Goal: Information Seeking & Learning: Learn about a topic

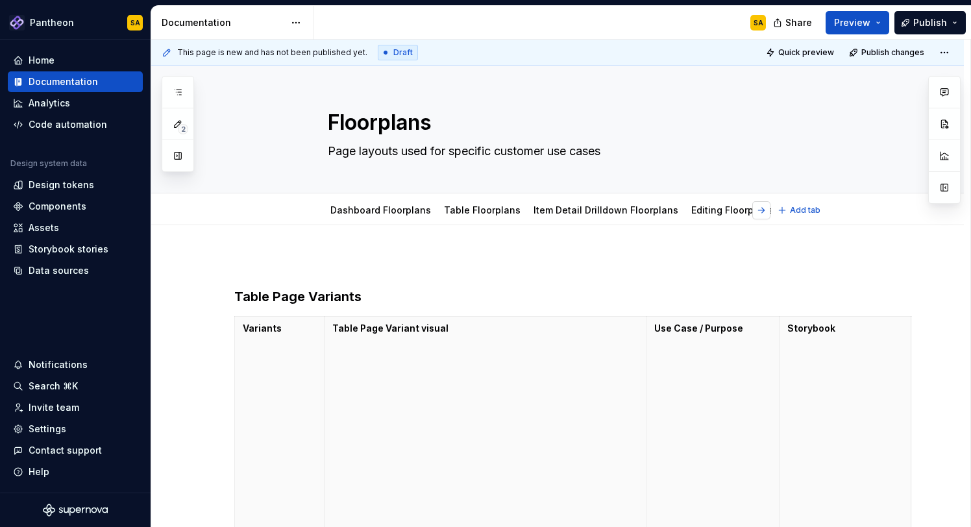
click at [766, 211] on button "button" at bounding box center [761, 210] width 18 height 18
click at [144, 39] on button "Collapse sidebar" at bounding box center [141, 39] width 18 height 18
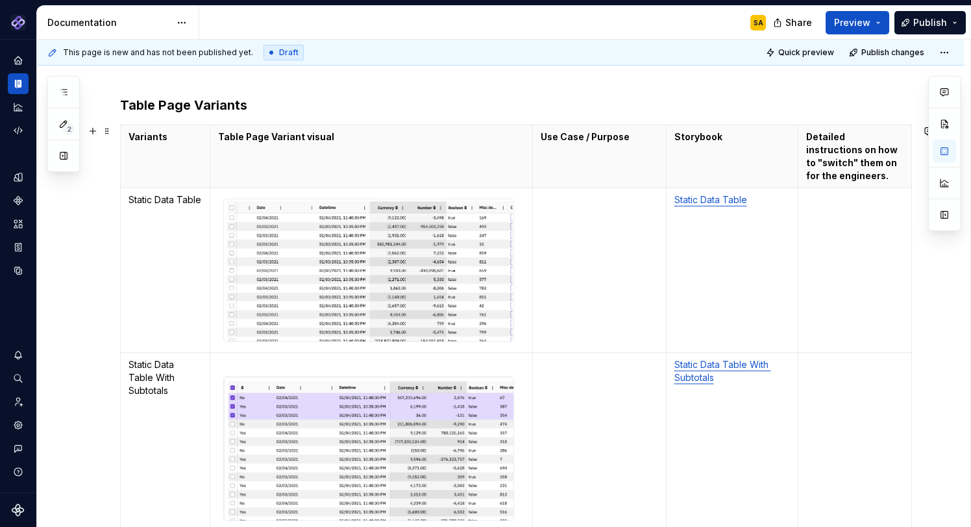
scroll to position [193, 0]
type textarea "*"
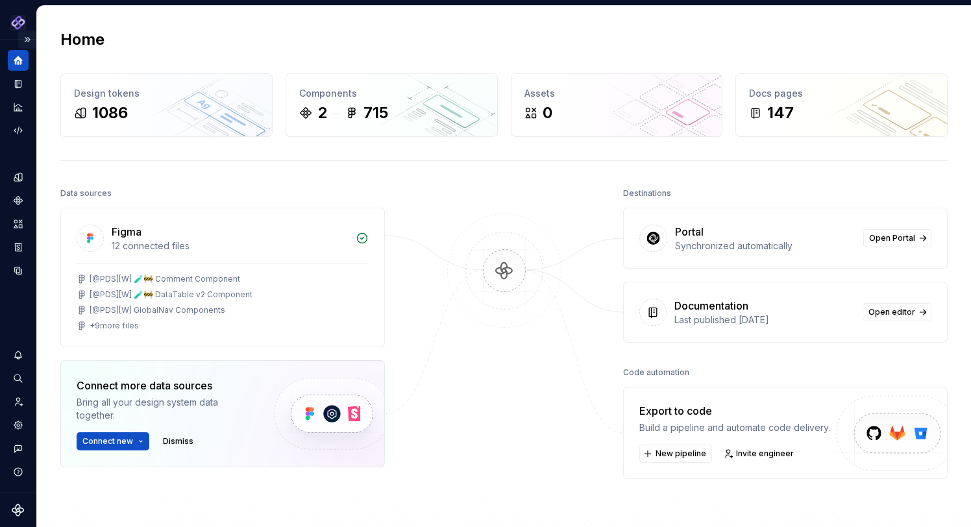
click at [30, 38] on button "Expand sidebar" at bounding box center [27, 39] width 18 height 18
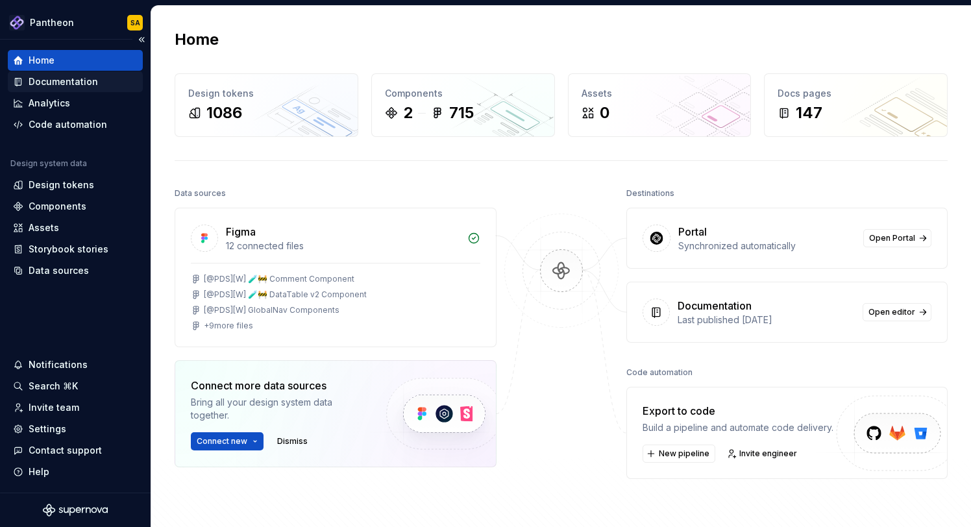
click at [75, 78] on div "Documentation" at bounding box center [63, 81] width 69 height 13
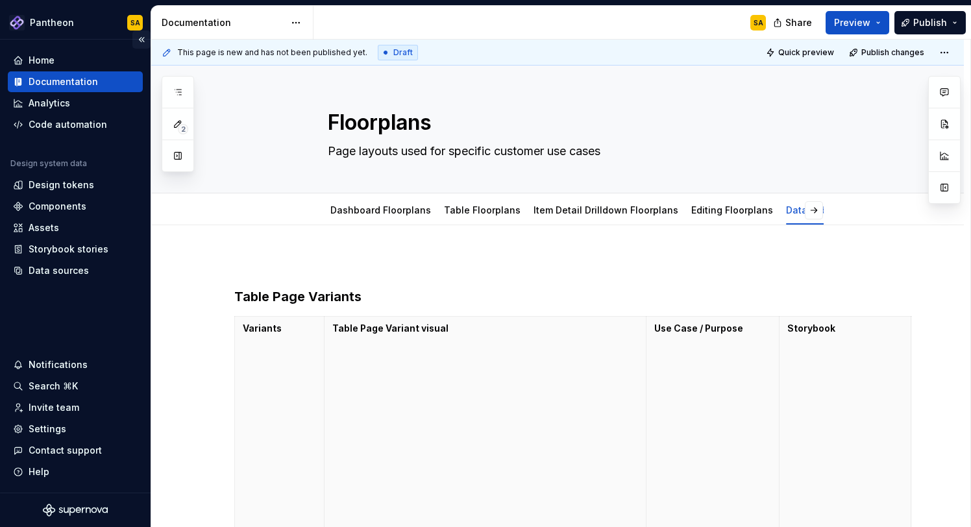
click at [142, 39] on button "Collapse sidebar" at bounding box center [141, 39] width 18 height 18
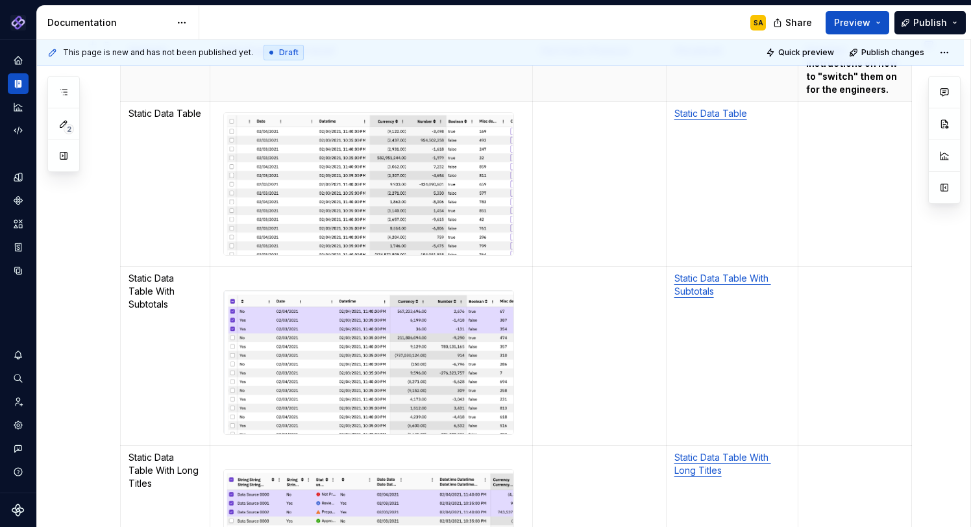
scroll to position [261, 0]
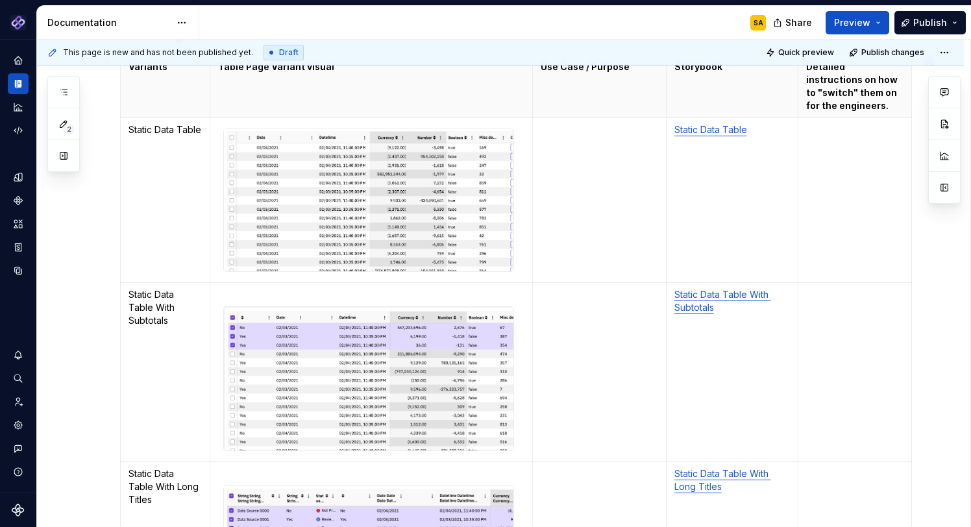
click at [393, 208] on img at bounding box center [368, 200] width 289 height 142
click at [696, 133] on link "Static Data Table" at bounding box center [710, 129] width 73 height 11
click at [706, 131] on link "Static Data Table" at bounding box center [710, 129] width 73 height 11
click at [791, 103] on button "button" at bounding box center [800, 104] width 18 height 18
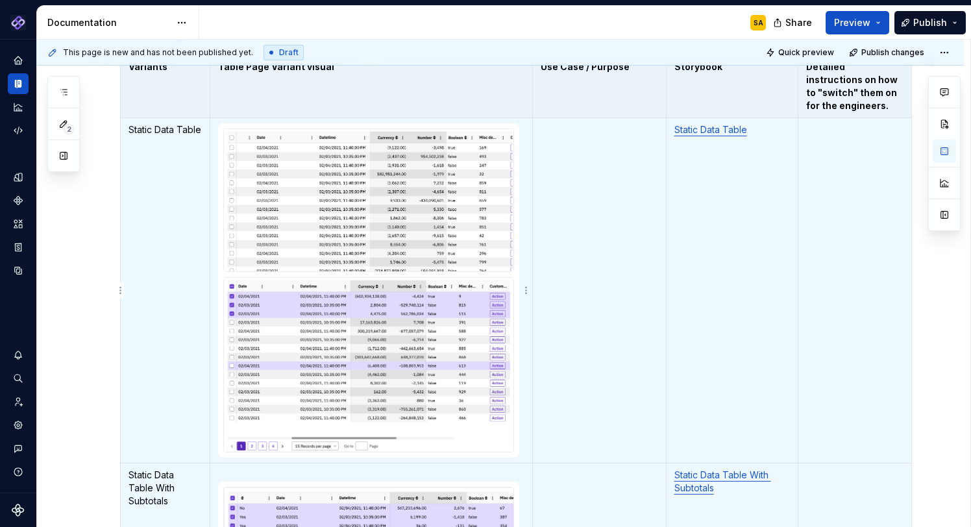
click at [414, 170] on img "To enrich screen reader interactions, please activate Accessibility in Grammarl…" at bounding box center [368, 200] width 289 height 142
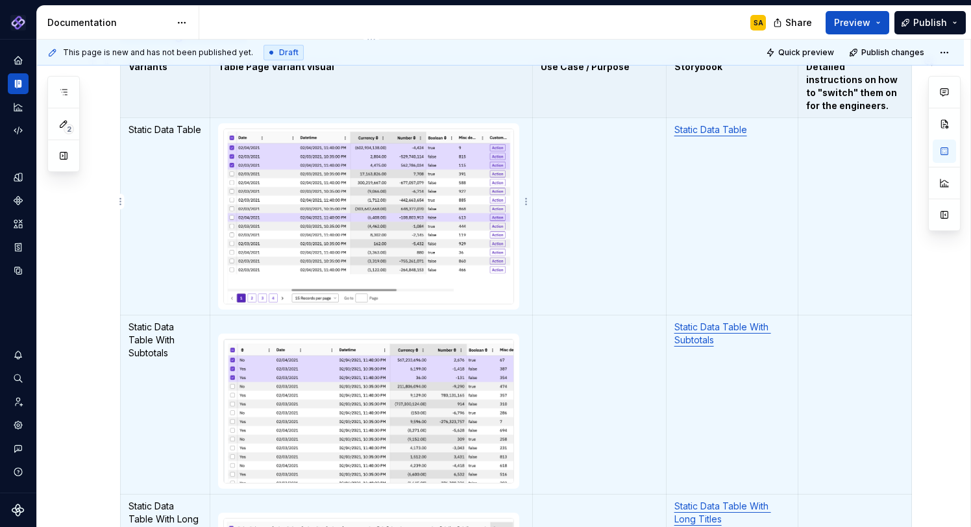
scroll to position [276, 0]
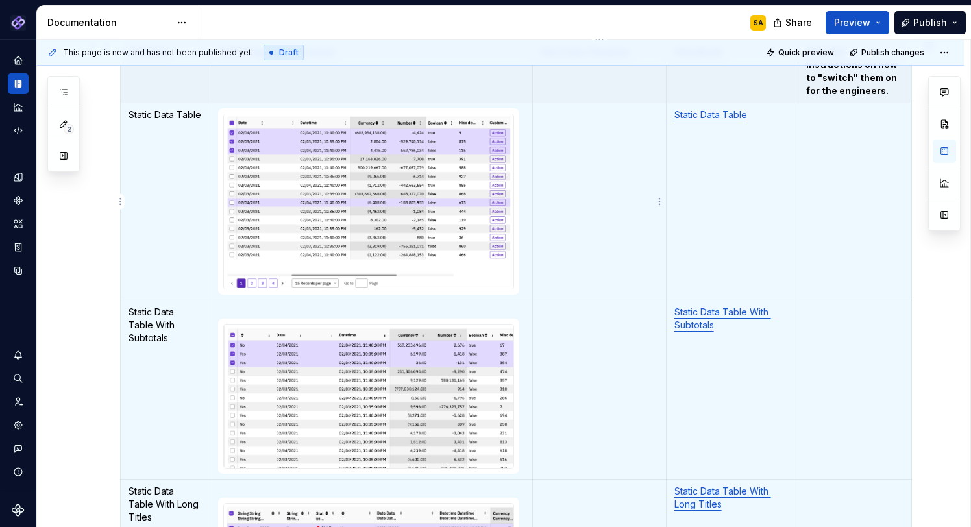
click at [585, 218] on td "To enrich screen reader interactions, please activate Accessibility in Grammarl…" at bounding box center [600, 201] width 134 height 197
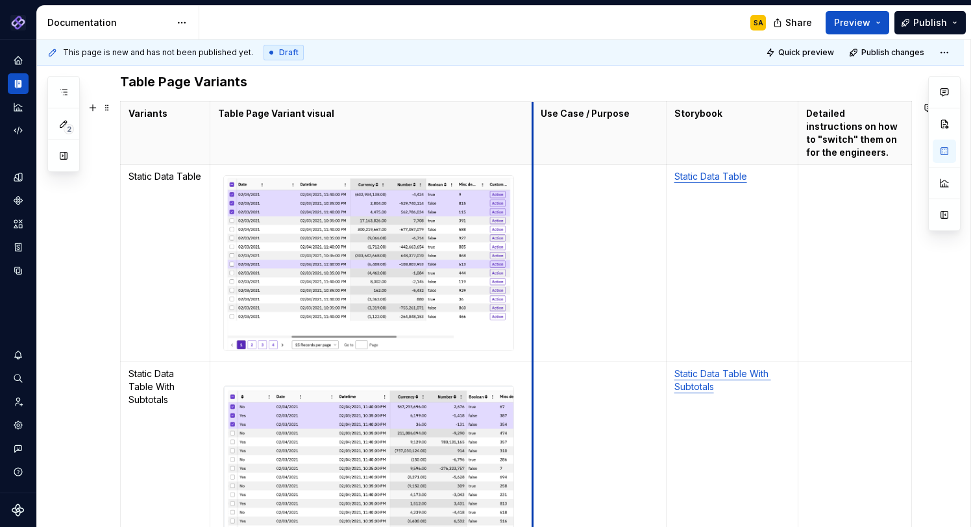
scroll to position [213, 0]
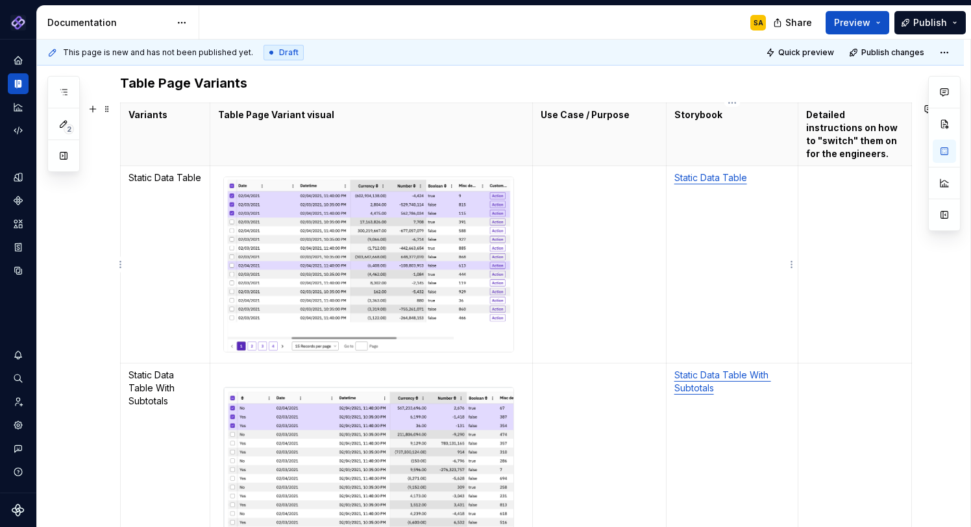
click at [704, 228] on td "Static Data Table" at bounding box center [732, 264] width 132 height 197
click at [609, 216] on td "To enrich screen reader interactions, please activate Accessibility in Grammarl…" at bounding box center [600, 264] width 134 height 197
click at [149, 167] on td "Static Data Table" at bounding box center [166, 264] width 90 height 197
click at [139, 161] on th "Variants" at bounding box center [166, 134] width 90 height 63
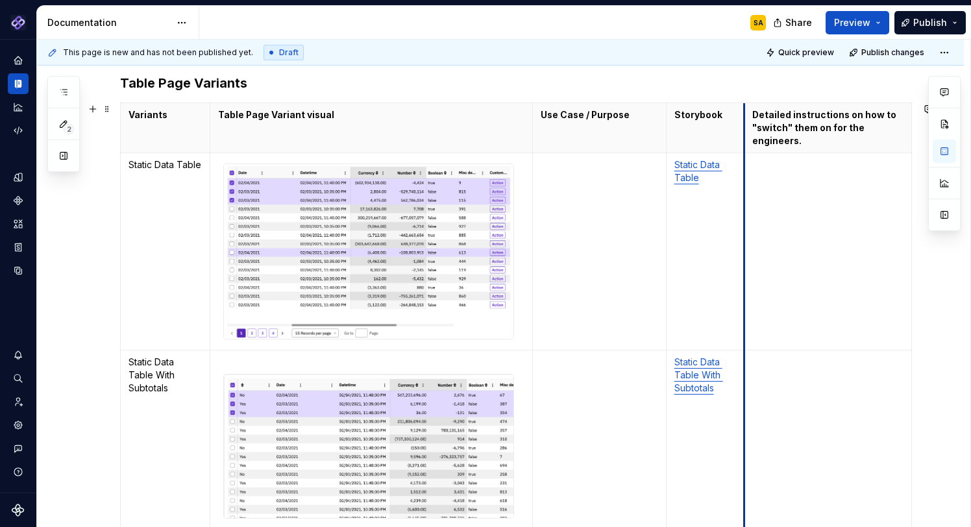
drag, startPoint x: 799, startPoint y: 119, endPoint x: 579, endPoint y: 146, distance: 220.9
click at [746, 121] on th "Detailed instructions on how to "switch" them on for the engineers." at bounding box center [827, 128] width 167 height 50
click at [582, 200] on td "To enrich screen reader interactions, please activate Accessibility in Grammarl…" at bounding box center [600, 251] width 134 height 197
click at [621, 234] on td "To enrich screen reader interactions, please activate Accessibility in Grammarl…" at bounding box center [600, 251] width 134 height 197
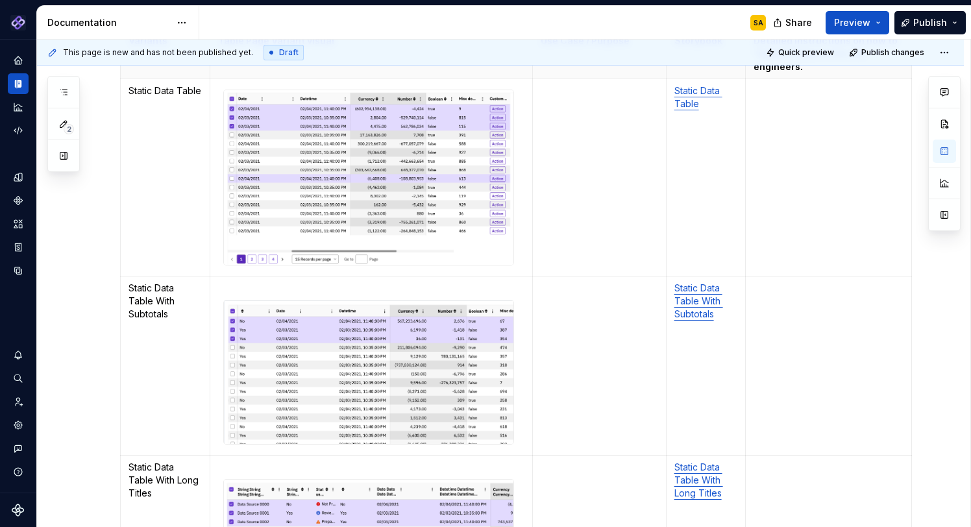
scroll to position [291, 0]
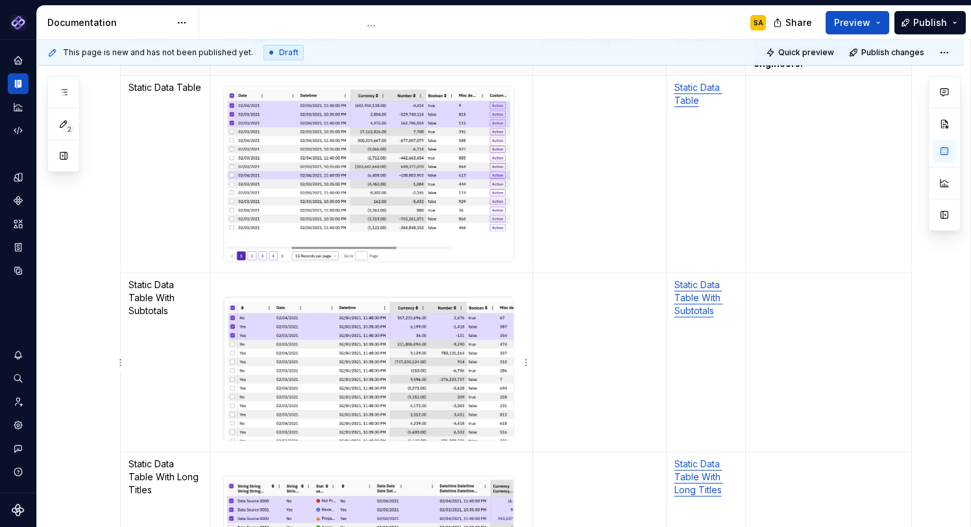
click at [341, 368] on img "To enrich screen reader interactions, please activate Accessibility in Grammarl…" at bounding box center [368, 369] width 289 height 144
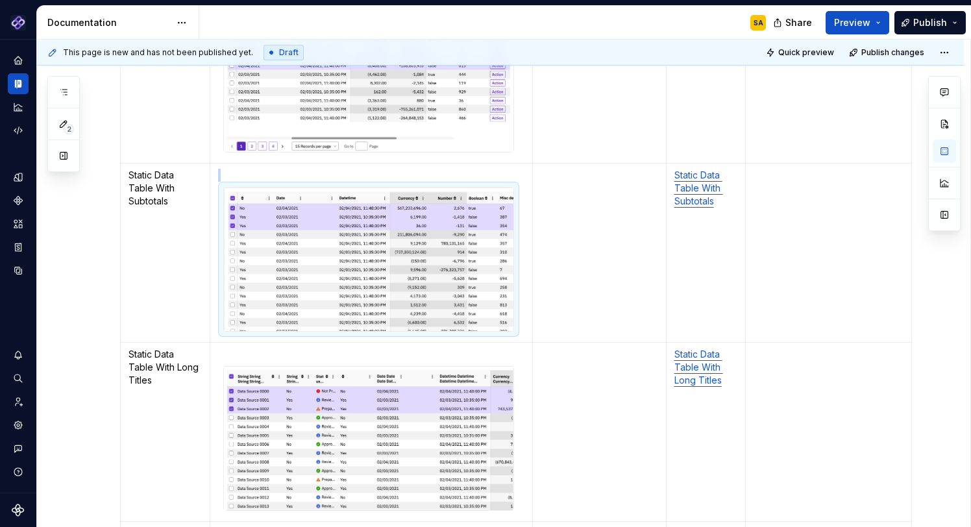
scroll to position [406, 0]
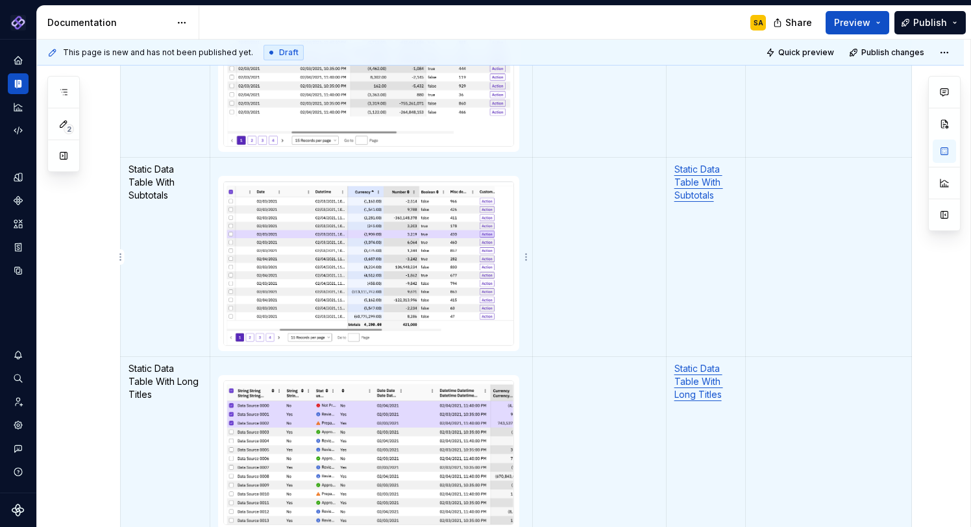
click at [227, 165] on p "To enrich screen reader interactions, please activate Accessibility in Grammarl…" at bounding box center [371, 169] width 306 height 13
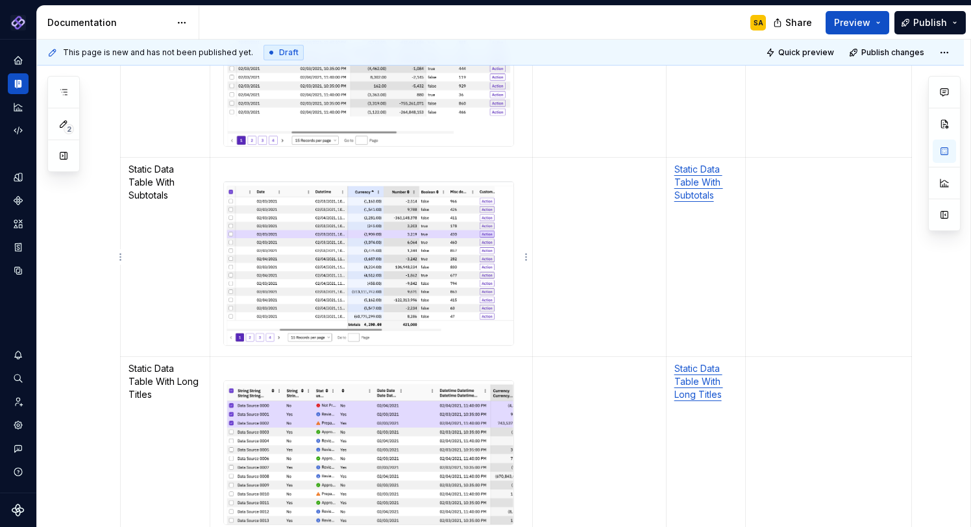
click at [594, 237] on td "To enrich screen reader interactions, please activate Accessibility in Grammarl…" at bounding box center [600, 257] width 134 height 200
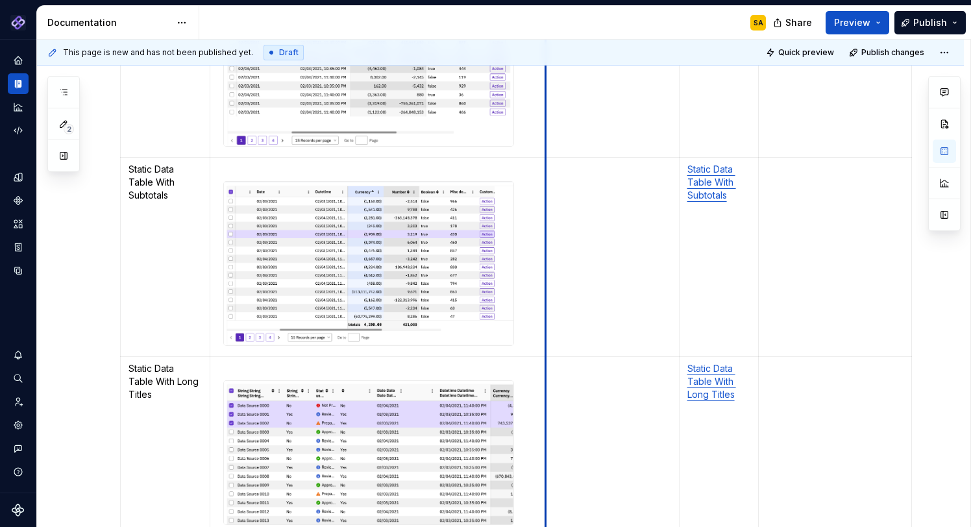
drag, startPoint x: 531, startPoint y: 74, endPoint x: 544, endPoint y: 74, distance: 13.0
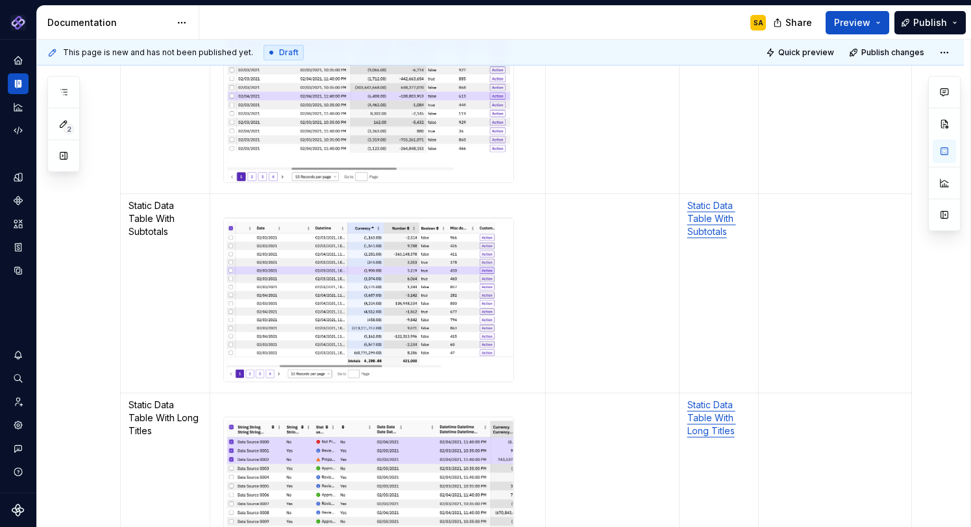
scroll to position [387, 0]
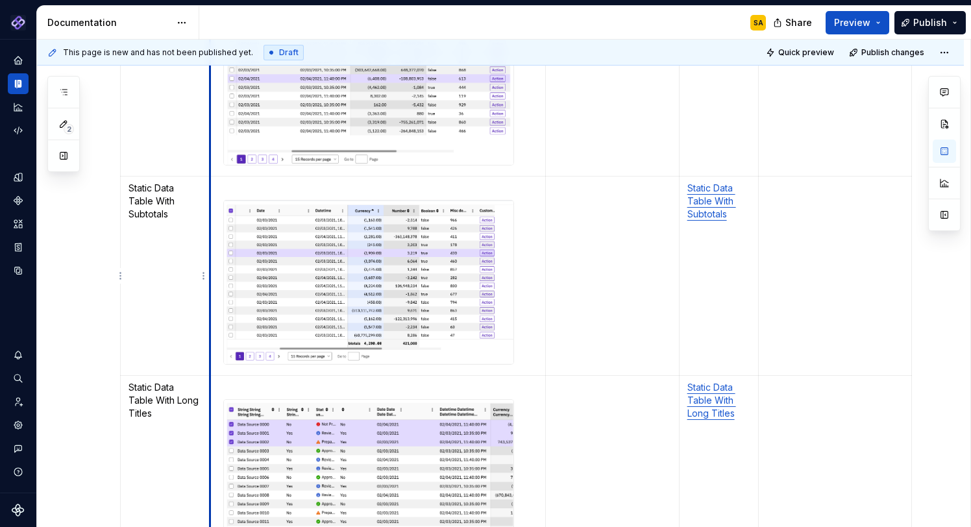
click at [221, 186] on p "To enrich screen reader interactions, please activate Accessibility in Grammarl…" at bounding box center [377, 188] width 319 height 13
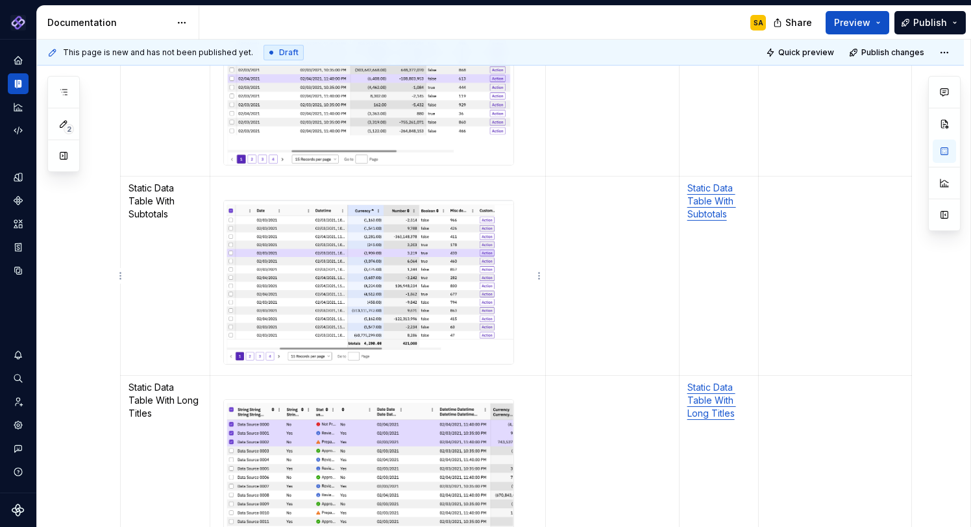
click at [601, 245] on td "To enrich screen reader interactions, please activate Accessibility in Grammarl…" at bounding box center [613, 276] width 134 height 200
click at [227, 187] on p "To enrich screen reader interactions, please activate Accessibility in Grammarl…" at bounding box center [377, 188] width 319 height 13
click at [370, 269] on img "To enrich screen reader interactions, please activate Accessibility in Grammarl…" at bounding box center [368, 282] width 289 height 164
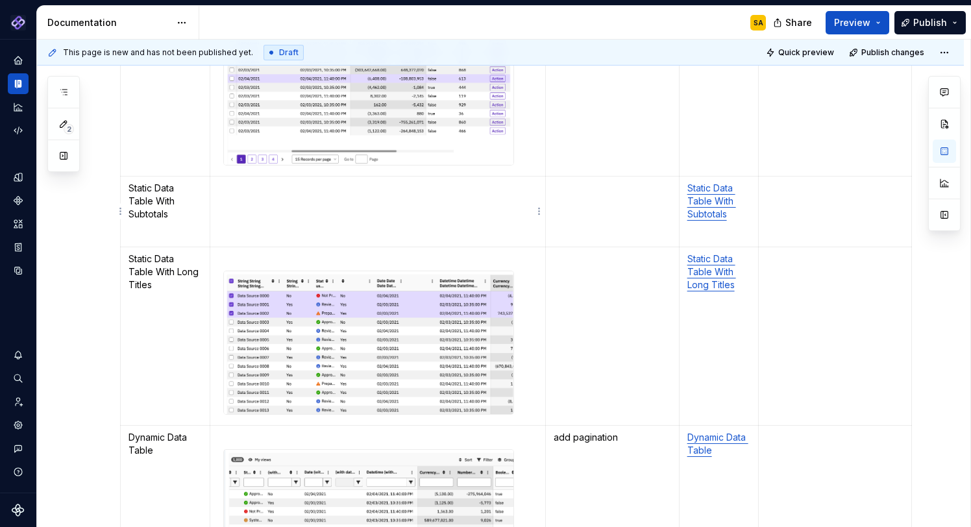
click at [225, 182] on p "To enrich screen reader interactions, please activate Accessibility in Grammarl…" at bounding box center [377, 188] width 319 height 13
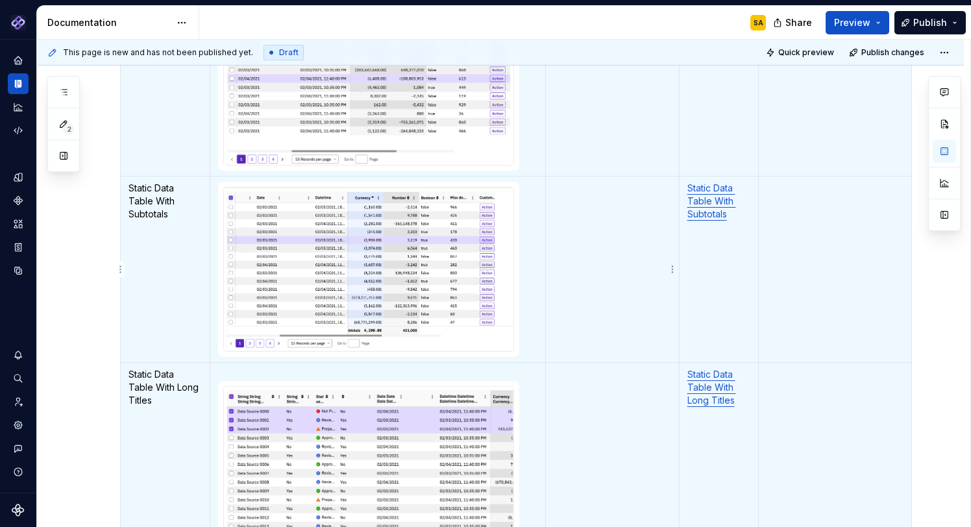
click at [580, 282] on td "To enrich screen reader interactions, please activate Accessibility in Grammarl…" at bounding box center [613, 269] width 134 height 187
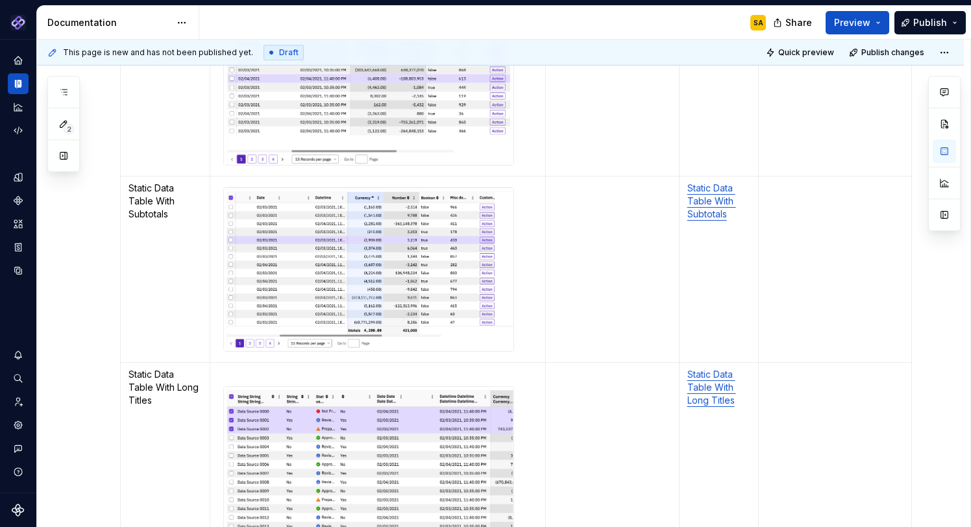
scroll to position [271, 0]
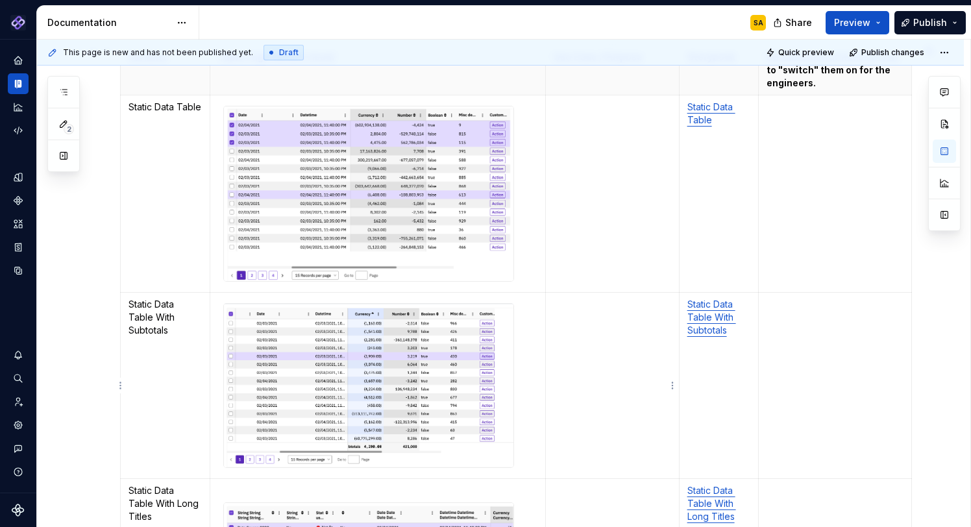
click at [595, 331] on td "To enrich screen reader interactions, please activate Accessibility in Grammarl…" at bounding box center [613, 385] width 134 height 187
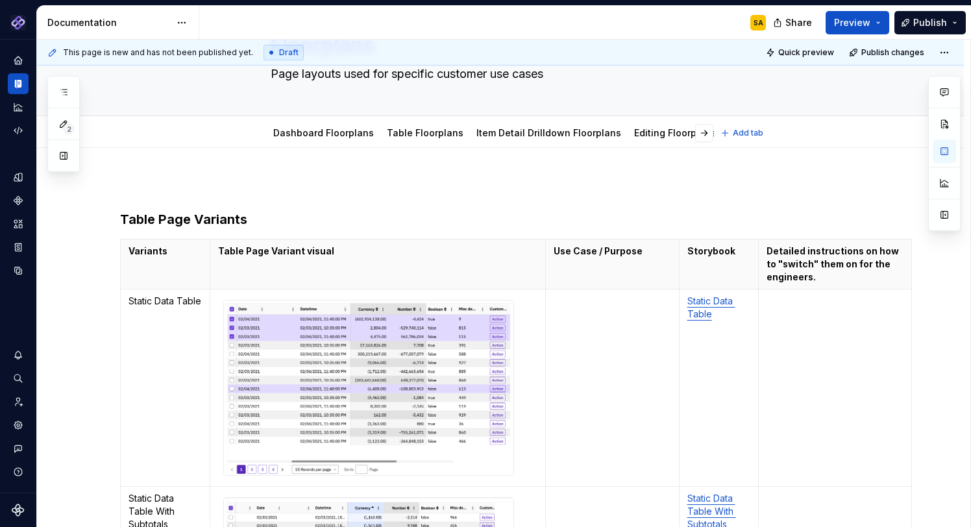
scroll to position [47, 0]
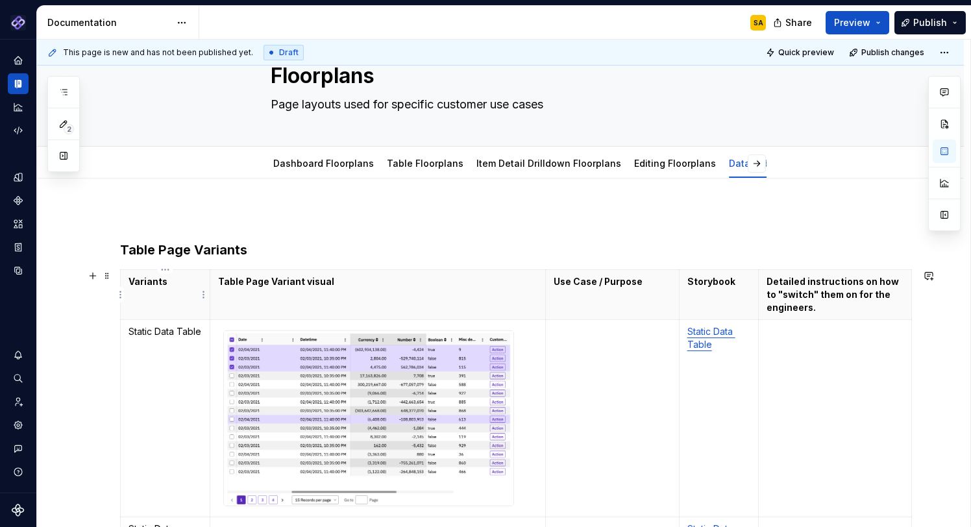
click at [173, 278] on p "Variants" at bounding box center [164, 281] width 73 height 13
click at [165, 269] on html "Pantheon SA Design system data Documentation SA Share Preview Publish 2 Pages A…" at bounding box center [485, 263] width 971 height 527
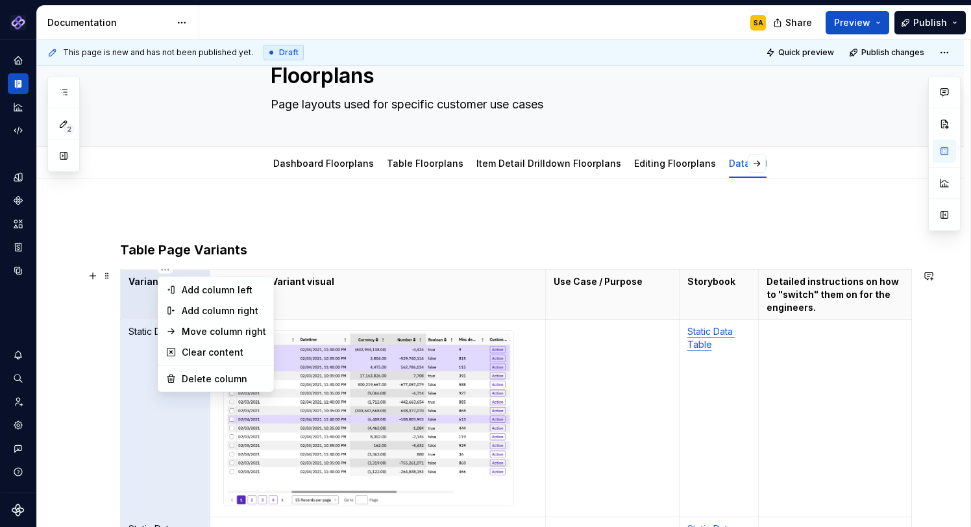
click at [151, 313] on html "Pantheon SA Design system data Documentation SA Share Preview Publish 2 Pages A…" at bounding box center [485, 263] width 971 height 527
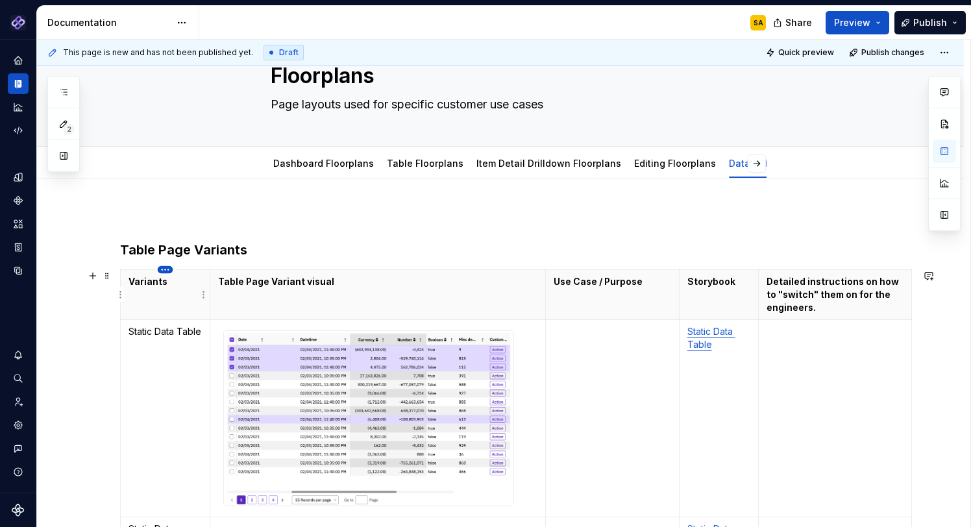
click at [166, 267] on html "Pantheon SA Design system data Documentation SA Share Preview Publish 2 Pages A…" at bounding box center [485, 263] width 971 height 527
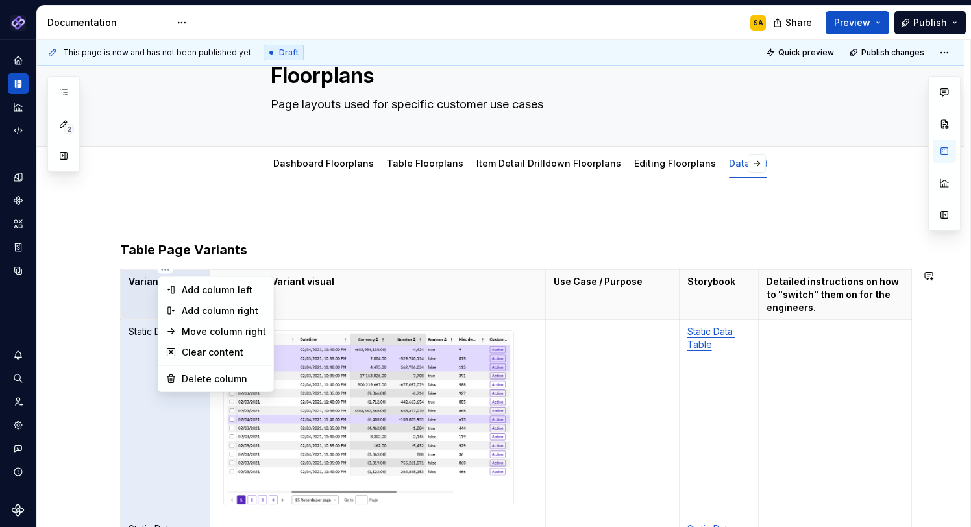
click at [139, 292] on html "Pantheon SA Design system data Documentation SA Share Preview Publish 2 Pages A…" at bounding box center [485, 263] width 971 height 527
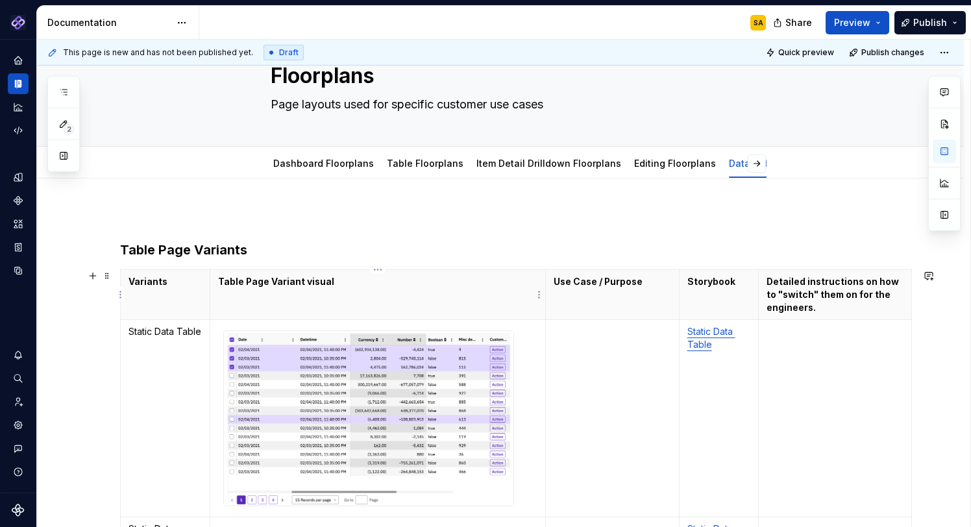
click at [414, 291] on th "Table Page Variant visual" at bounding box center [377, 295] width 335 height 50
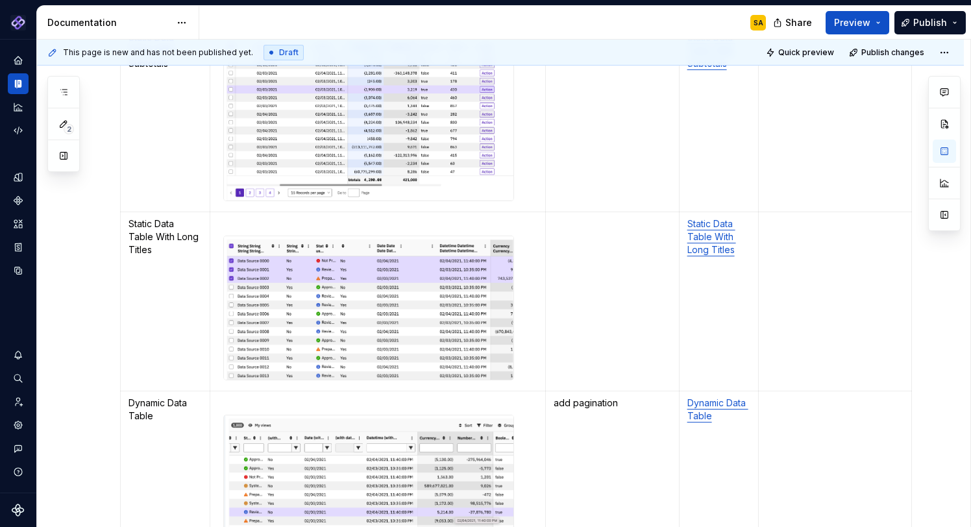
scroll to position [0, 0]
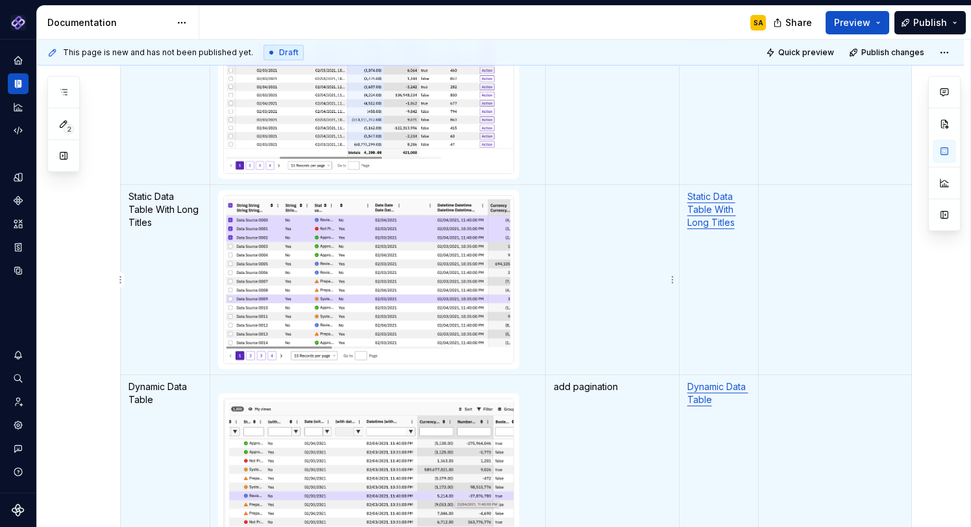
click at [616, 308] on td "To enrich screen reader interactions, please activate Accessibility in Grammarl…" at bounding box center [613, 280] width 134 height 190
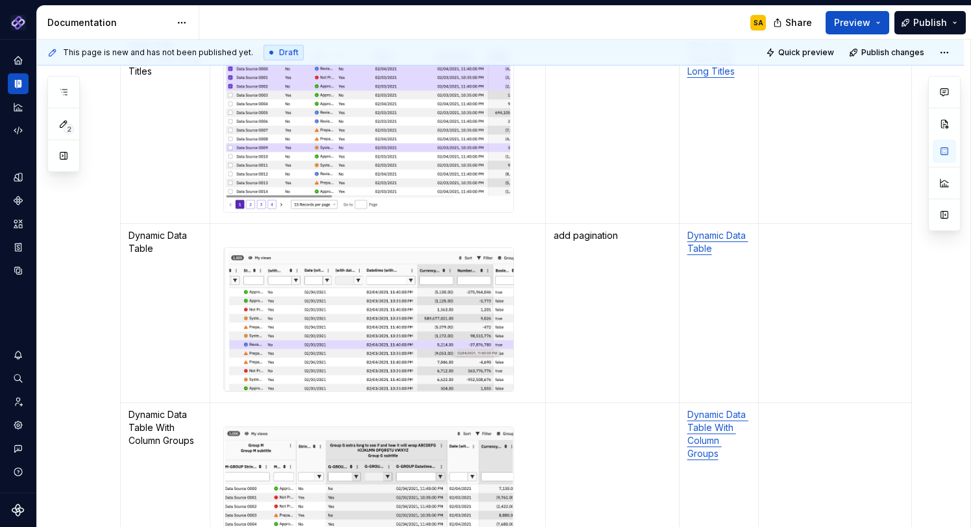
scroll to position [786, 0]
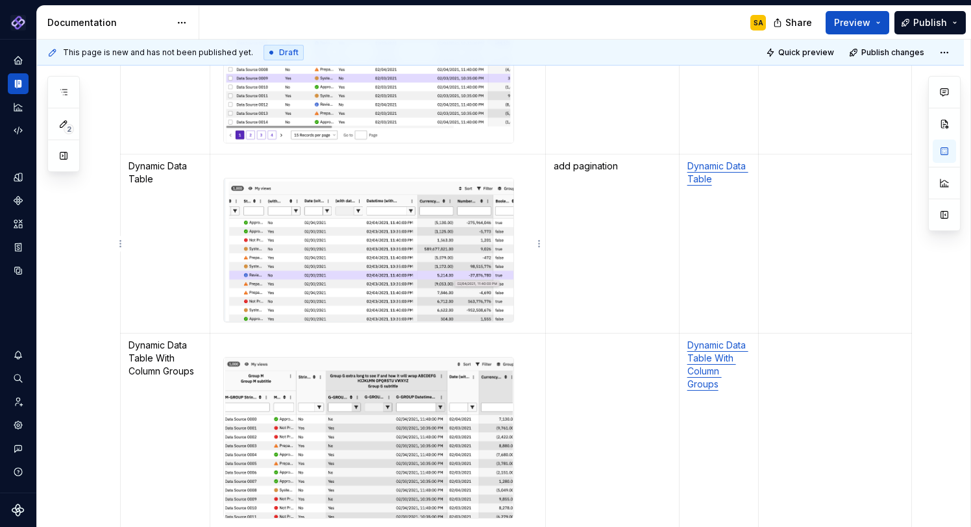
click at [383, 193] on img "To enrich screen reader interactions, please activate Accessibility in Grammarl…" at bounding box center [368, 249] width 289 height 143
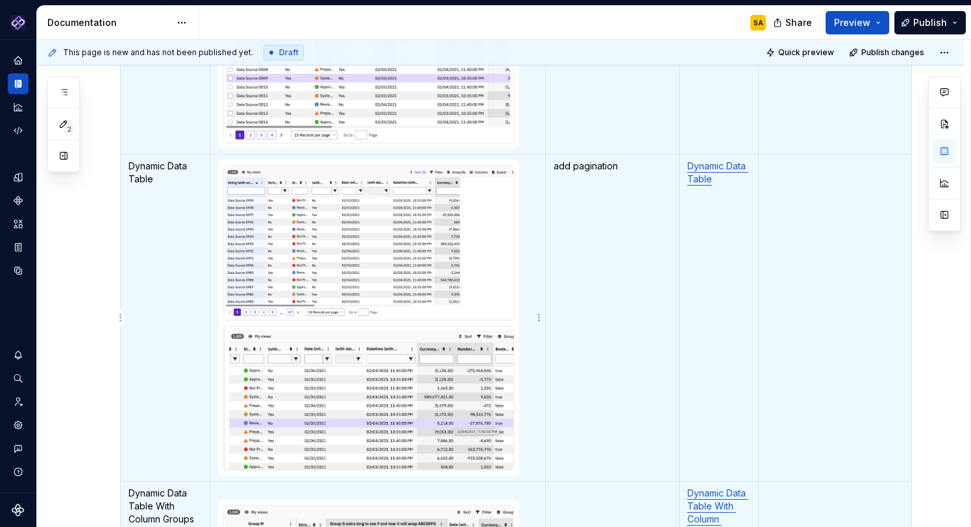
click at [375, 378] on img "To enrich screen reader interactions, please activate Accessibility in Grammarl…" at bounding box center [368, 397] width 289 height 143
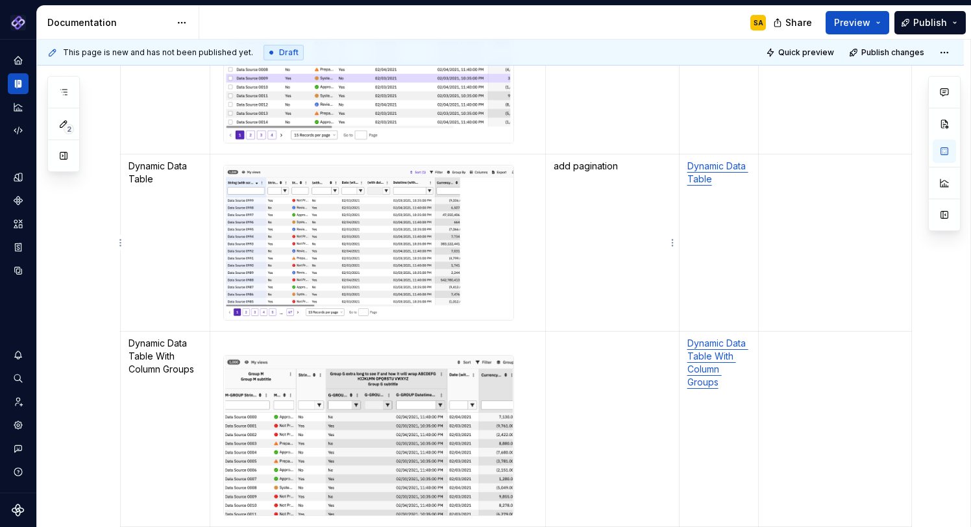
click at [576, 224] on td "add pagination" at bounding box center [613, 242] width 134 height 177
click at [563, 397] on td "To enrich screen reader interactions, please activate Accessibility in Grammarl…" at bounding box center [613, 428] width 134 height 195
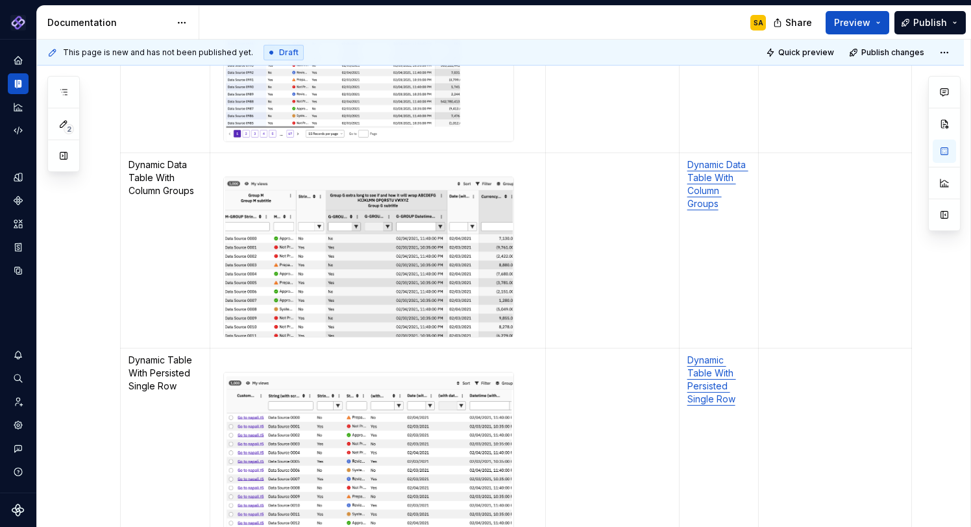
scroll to position [964, 0]
click at [435, 272] on img "To enrich screen reader interactions, please activate Accessibility in Grammarl…" at bounding box center [368, 257] width 289 height 160
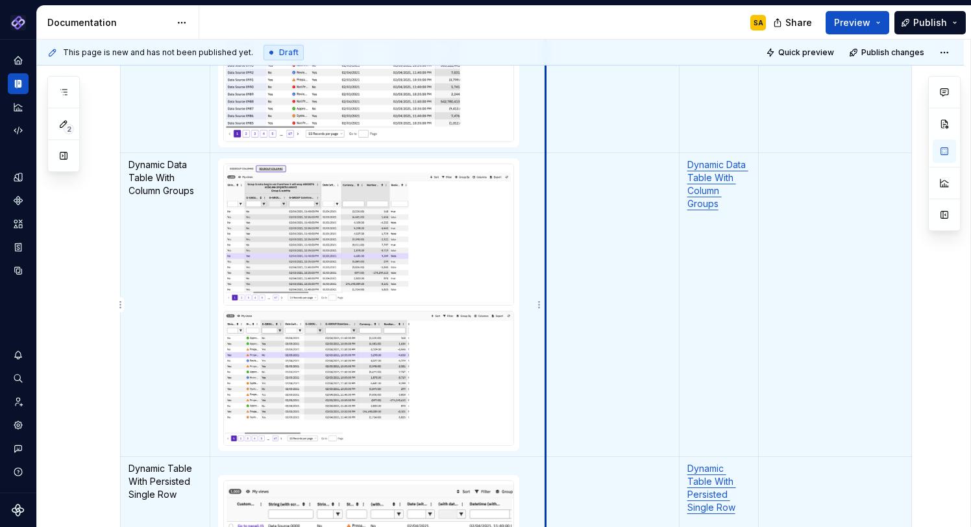
click at [529, 300] on td "To enrich screen reader interactions, please activate Accessibility in Grammarl…" at bounding box center [377, 304] width 335 height 304
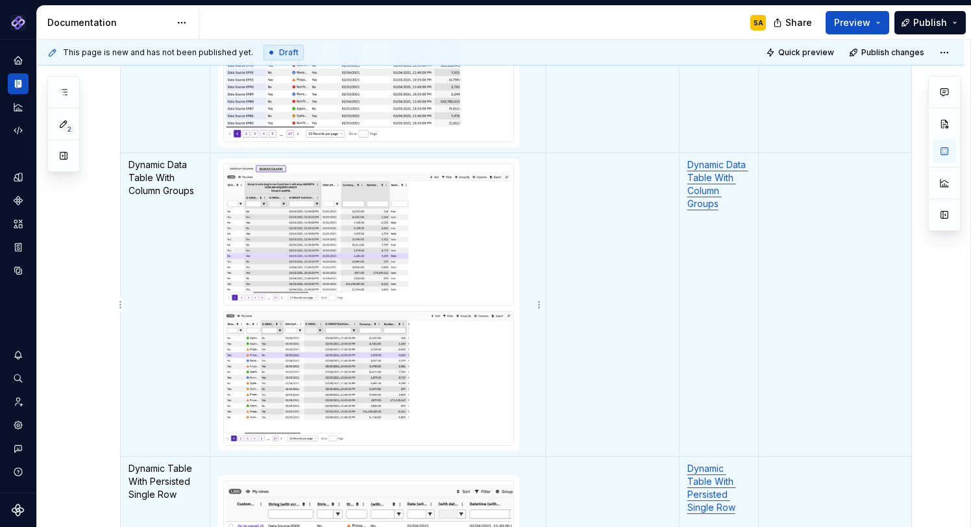
click at [520, 296] on td "To enrich screen reader interactions, please activate Accessibility in Grammarl…" at bounding box center [377, 304] width 335 height 304
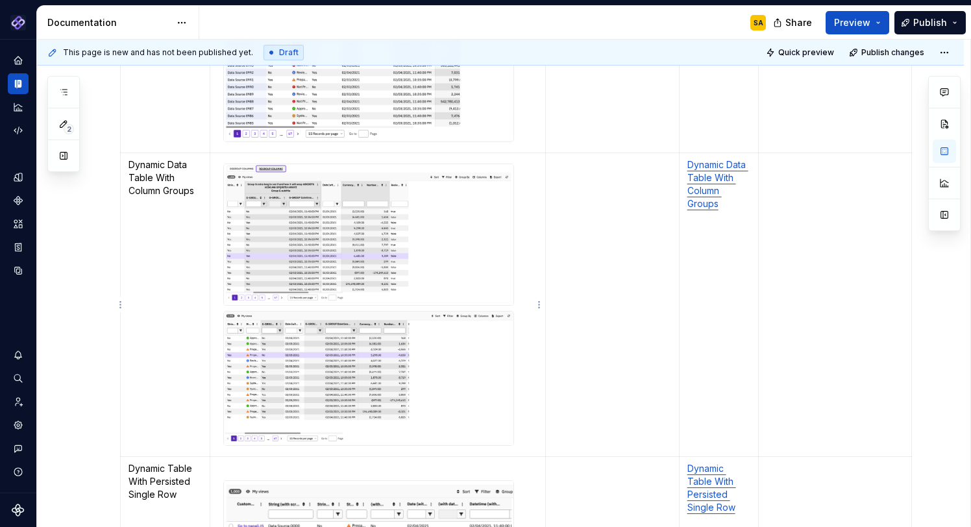
click at [498, 305] on div "To enrich screen reader interactions, please activate Accessibility in Grammarl…" at bounding box center [368, 234] width 291 height 143
click at [525, 302] on td "To enrich screen reader interactions, please activate Accessibility in Grammarl…" at bounding box center [377, 304] width 335 height 304
click at [476, 333] on img "To enrich screen reader interactions, please activate Accessibility in Grammarl…" at bounding box center [368, 378] width 289 height 134
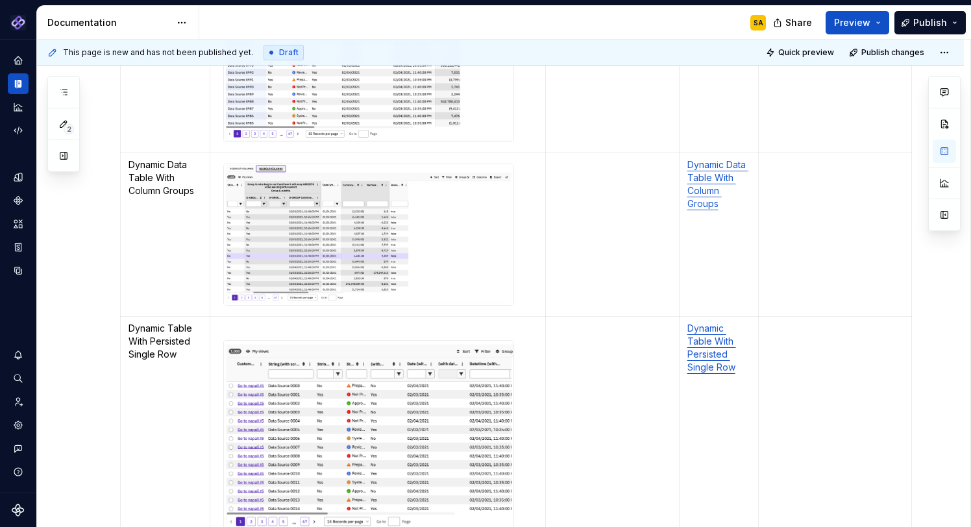
click at [527, 294] on td "To enrich screen reader interactions, please activate Accessibility in Grammarl…" at bounding box center [377, 234] width 335 height 164
click at [522, 289] on td "To enrich screen reader interactions, please activate Accessibility in Grammarl…" at bounding box center [377, 234] width 335 height 164
click at [128, 317] on td "Dynamic Table With Persisted Single Row" at bounding box center [166, 428] width 90 height 223
click at [129, 306] on td "Dynamic Data Table With Column Groups" at bounding box center [166, 234] width 90 height 164
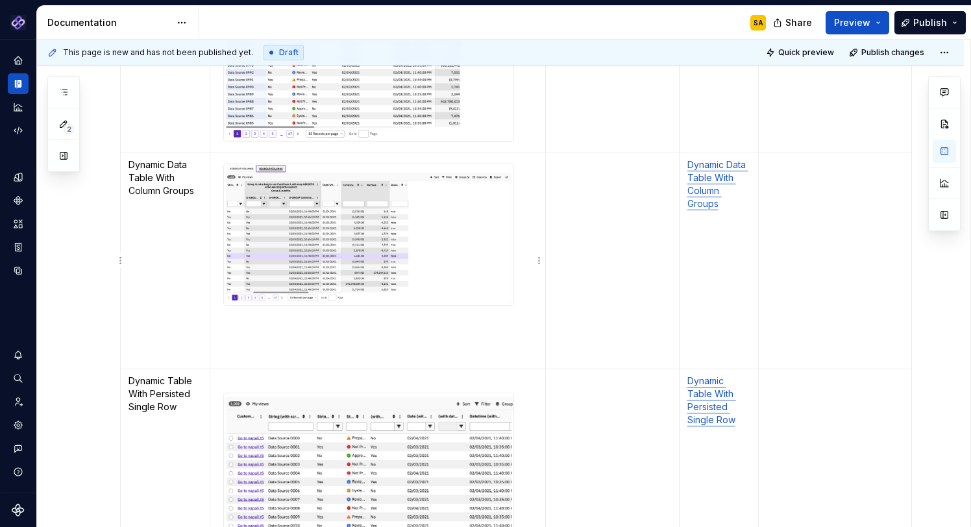
click at [230, 326] on td "To enrich screen reader interactions, please activate Accessibility in Grammarl…" at bounding box center [377, 260] width 335 height 216
click at [247, 328] on td "To enrich screen reader interactions, please activate Accessibility in Grammarl…" at bounding box center [377, 260] width 335 height 216
click at [265, 321] on td "To enrich screen reader interactions, please activate Accessibility in Grammarl…" at bounding box center [377, 260] width 335 height 216
click at [256, 324] on td "To enrich screen reader interactions, please activate Accessibility in Grammarl…" at bounding box center [377, 260] width 335 height 216
click at [289, 317] on td "To enrich screen reader interactions, please activate Accessibility in Grammarl…" at bounding box center [377, 260] width 335 height 216
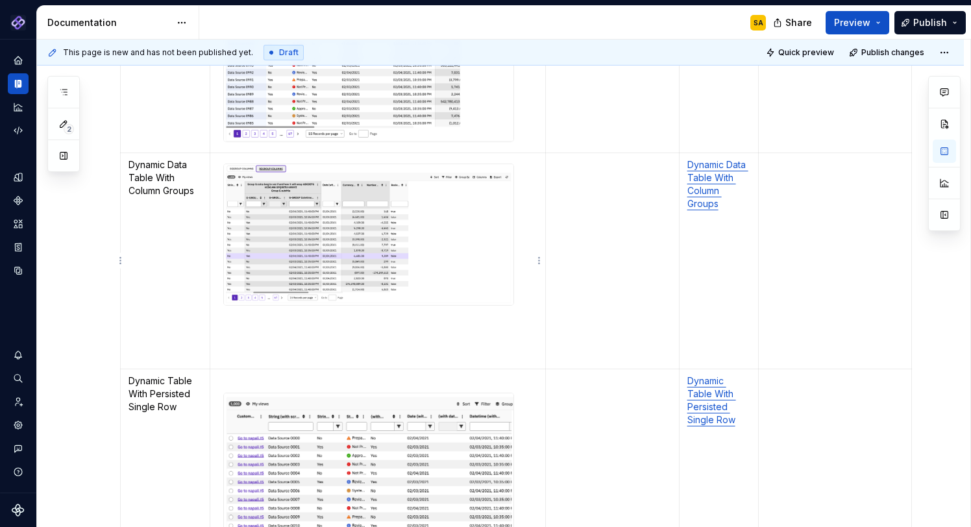
click at [514, 296] on div "To enrich screen reader interactions, please activate Accessibility in Grammarl…" at bounding box center [368, 234] width 291 height 143
click at [514, 306] on div "To enrich screen reader interactions, please activate Accessibility in Grammarl…" at bounding box center [368, 234] width 291 height 143
click at [528, 311] on td "To enrich screen reader interactions, please activate Accessibility in Grammarl…" at bounding box center [377, 260] width 335 height 216
click at [274, 335] on td "To enrich screen reader interactions, please activate Accessibility in Grammarl…" at bounding box center [377, 260] width 335 height 216
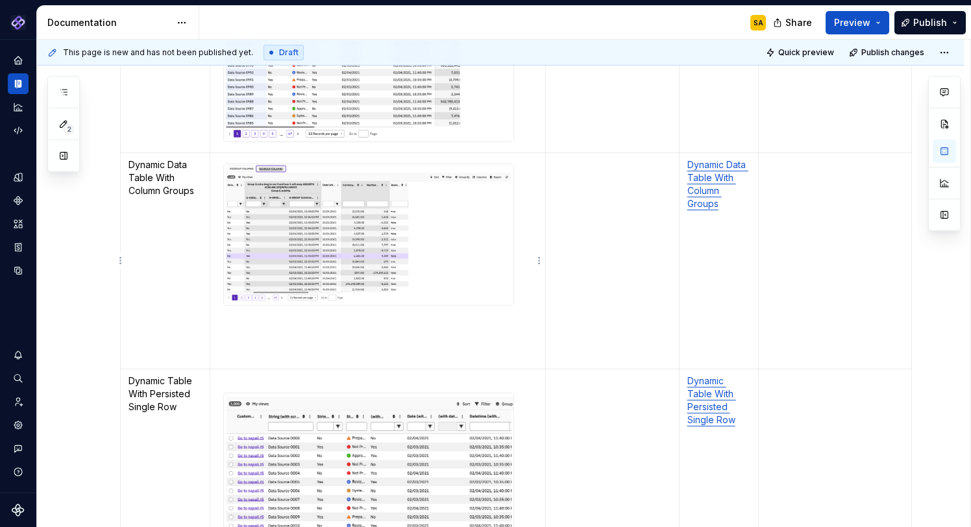
click at [245, 330] on td "To enrich screen reader interactions, please activate Accessibility in Grammarl…" at bounding box center [377, 260] width 335 height 216
click at [245, 314] on td "To enrich screen reader interactions, please activate Accessibility in Grammarl…" at bounding box center [377, 260] width 335 height 216
click at [238, 332] on td "To enrich screen reader interactions, please activate Accessibility in Grammarl…" at bounding box center [377, 260] width 335 height 216
click at [162, 338] on p "To enrich screen reader interactions, please activate Accessibility in Grammarl…" at bounding box center [164, 336] width 73 height 13
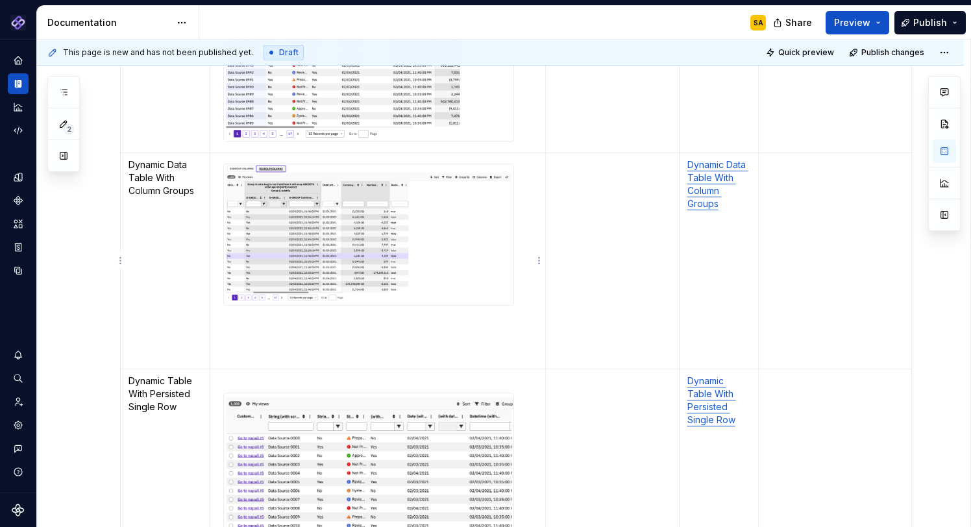
click at [263, 322] on td "To enrich screen reader interactions, please activate Accessibility in Grammarl…" at bounding box center [377, 260] width 335 height 216
click at [254, 329] on td "To enrich screen reader interactions, please activate Accessibility in Grammarl…" at bounding box center [377, 260] width 335 height 216
click at [502, 302] on img "To enrich screen reader interactions, please activate Accessibility in Grammarl…" at bounding box center [368, 234] width 289 height 141
click at [527, 304] on td "To enrich screen reader interactions, please activate Accessibility in Grammarl…" at bounding box center [377, 260] width 335 height 216
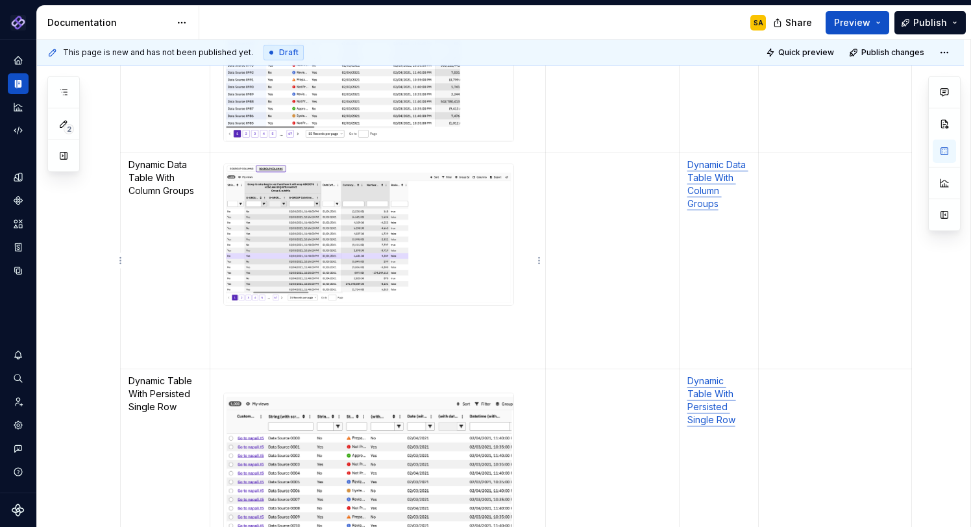
click at [310, 266] on img "To enrich screen reader interactions, please activate Accessibility in Grammarl…" at bounding box center [368, 234] width 289 height 141
type textarea "*"
click at [239, 337] on td "To enrich screen reader interactions, please activate Accessibility in Grammarl…" at bounding box center [377, 260] width 335 height 216
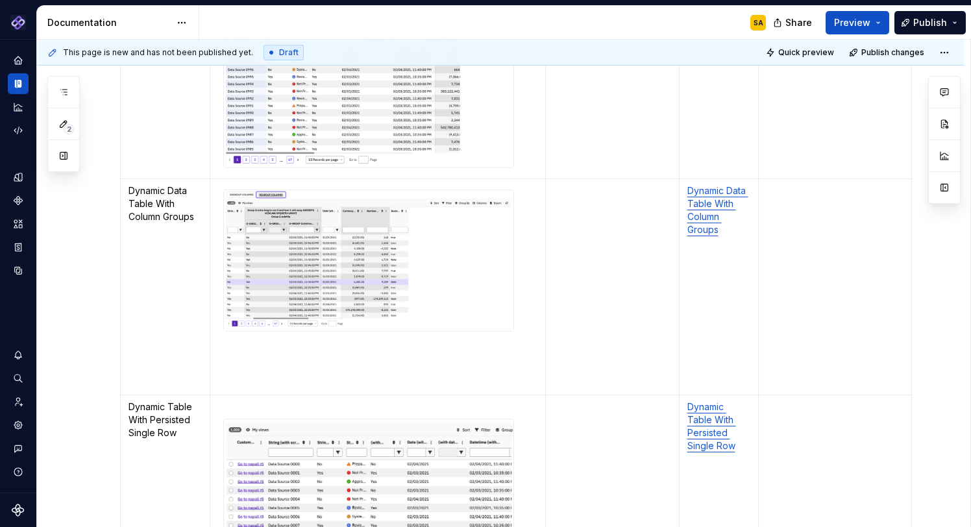
scroll to position [941, 0]
click at [256, 352] on td at bounding box center [377, 284] width 335 height 216
click at [524, 324] on td "To enrich screen reader interactions, please activate Accessibility in Grammarl…" at bounding box center [377, 284] width 335 height 216
click at [529, 323] on td "To enrich screen reader interactions, please activate Accessibility in Grammarl…" at bounding box center [377, 284] width 335 height 216
click at [394, 342] on td "To enrich screen reader interactions, please activate Accessibility in Grammarl…" at bounding box center [377, 284] width 335 height 216
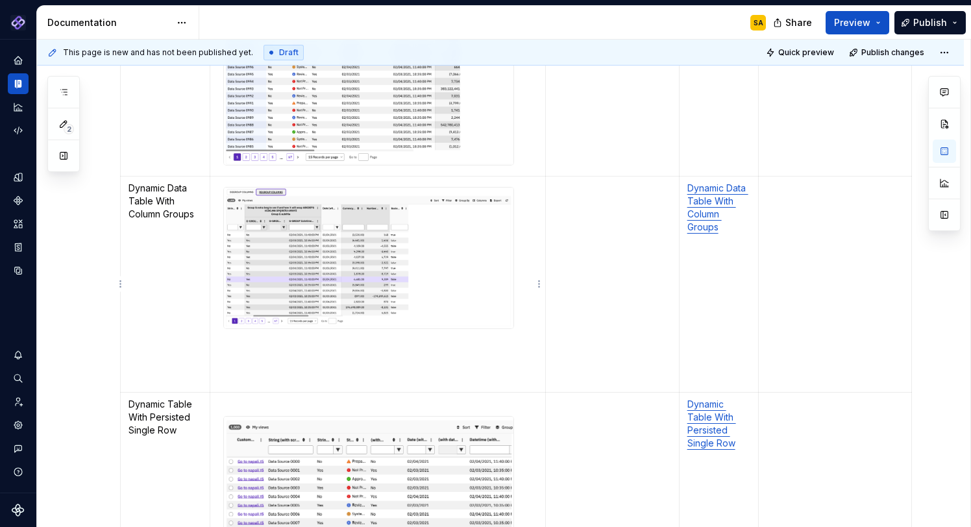
click at [274, 283] on img "To enrich screen reader interactions, please activate Accessibility in Grammarl…" at bounding box center [368, 257] width 289 height 141
click at [240, 357] on td "To enrich screen reader interactions, please activate Accessibility in Grammarl…" at bounding box center [377, 284] width 335 height 216
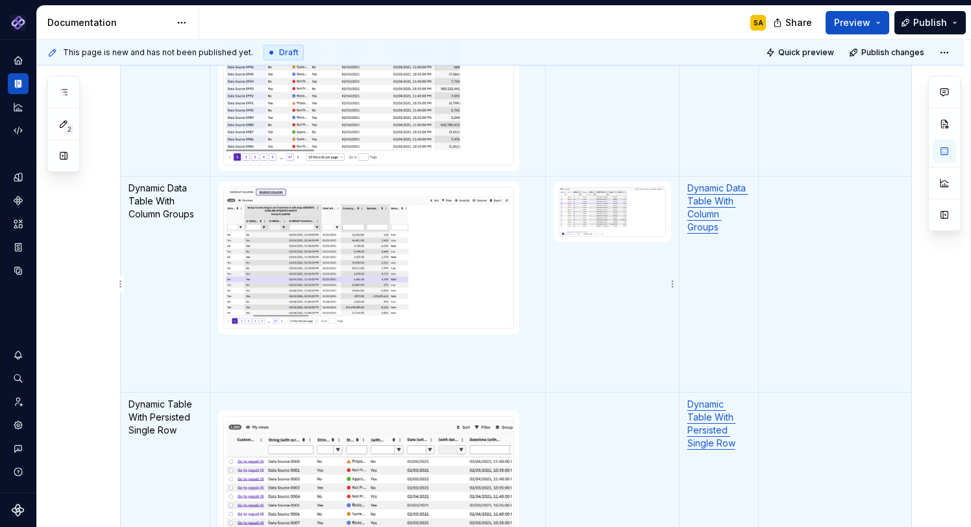
click at [612, 197] on img "To enrich screen reader interactions, please activate Accessibility in Grammarl…" at bounding box center [612, 211] width 106 height 49
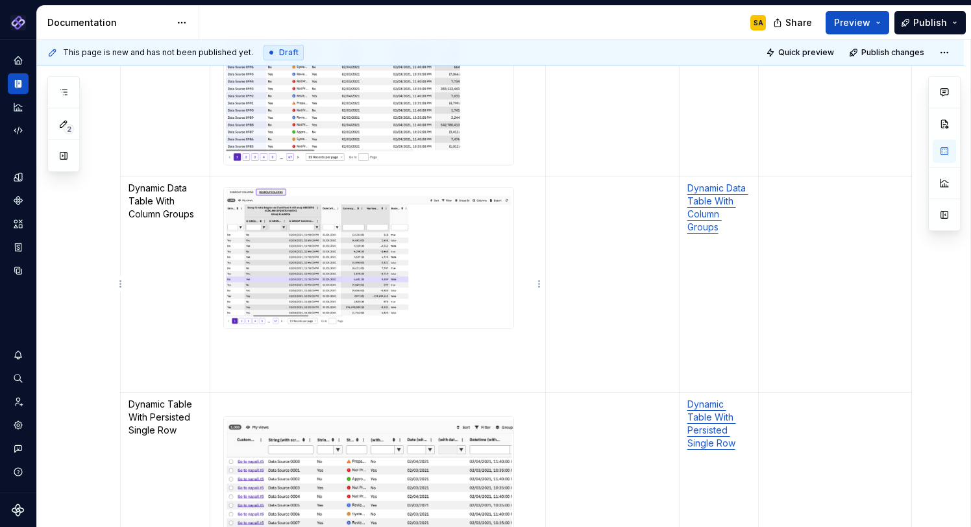
click at [311, 367] on td "To enrich screen reader interactions, please activate Accessibility in Grammarl…" at bounding box center [377, 284] width 335 height 216
click at [319, 346] on td "To enrich screen reader interactions, please activate Accessibility in Grammarl…" at bounding box center [377, 284] width 335 height 216
click at [532, 321] on td "To enrich screen reader interactions, please activate Accessibility in Grammarl…" at bounding box center [377, 284] width 335 height 216
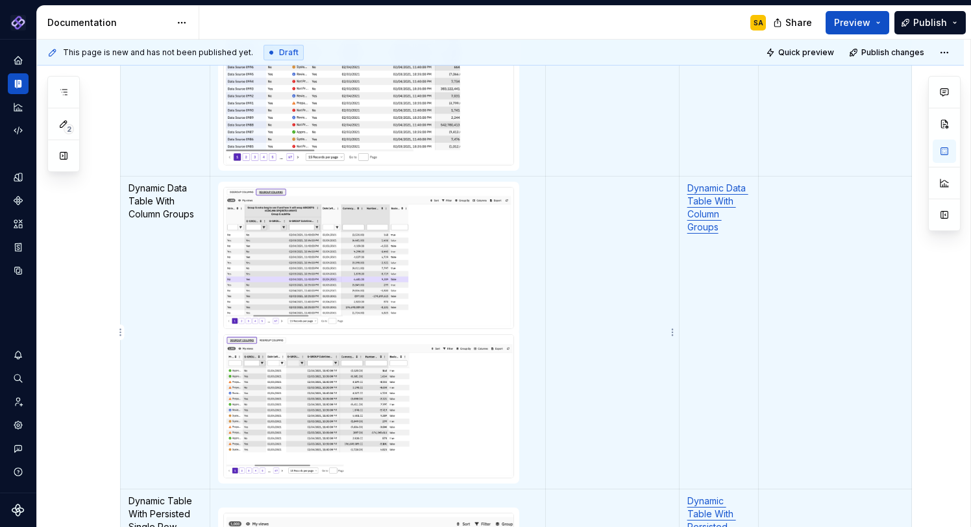
click at [590, 317] on td "To enrich screen reader interactions, please activate Accessibility in Grammarl…" at bounding box center [613, 332] width 134 height 313
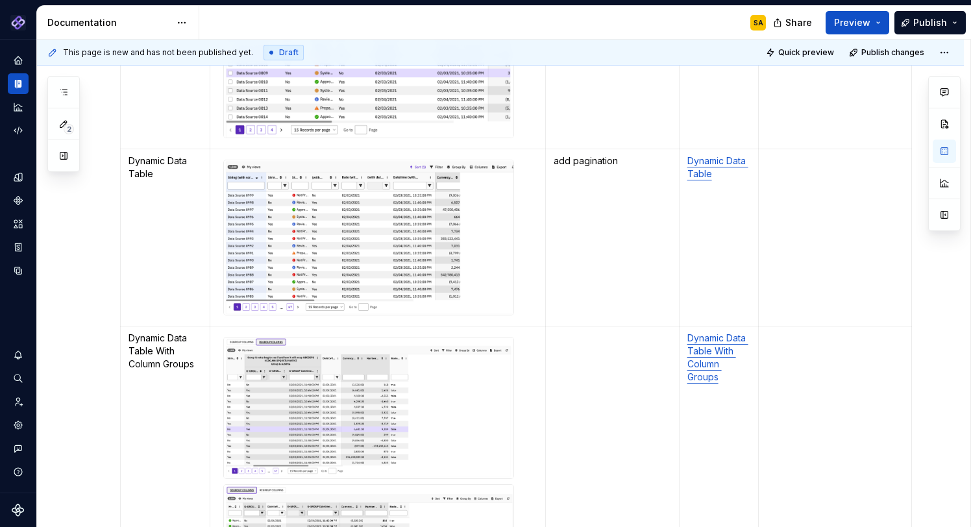
scroll to position [586, 0]
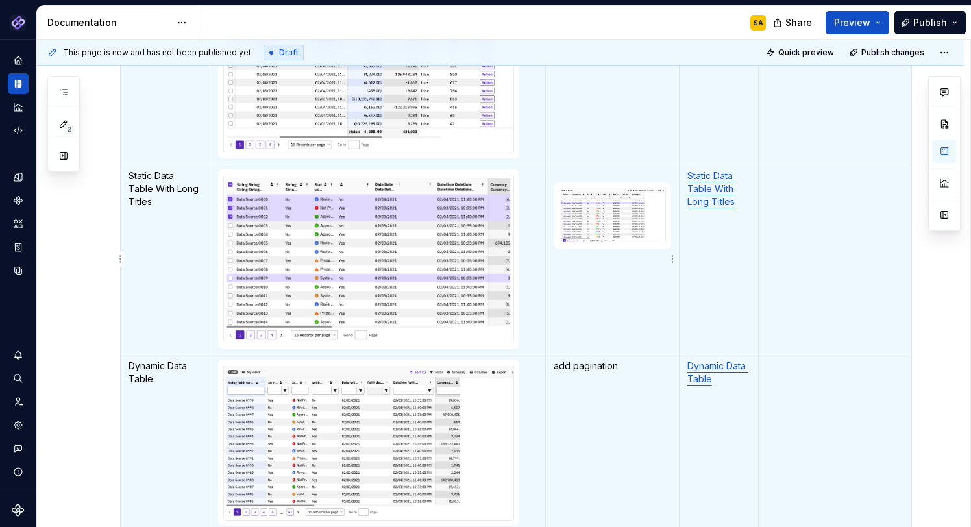
click at [594, 217] on img "To enrich screen reader interactions, please activate Accessibility in Grammarl…" at bounding box center [612, 215] width 106 height 54
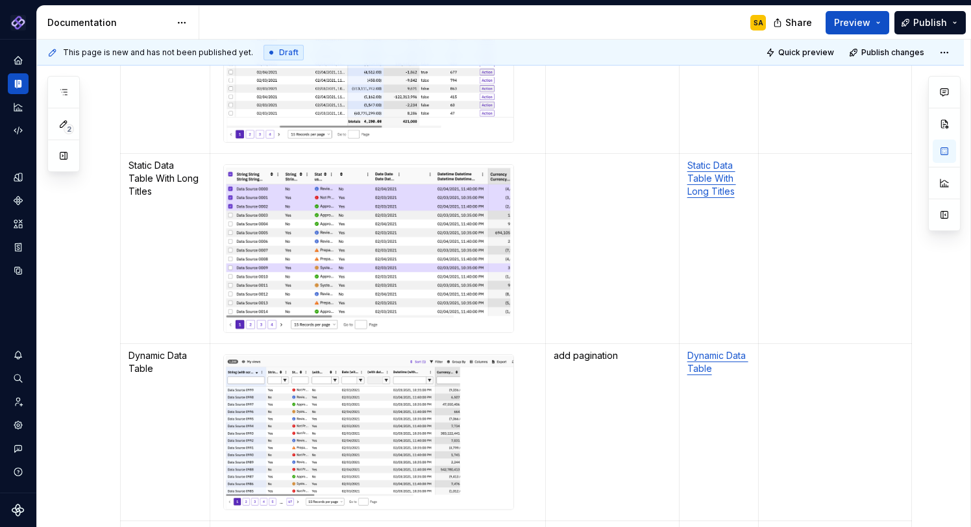
scroll to position [647, 0]
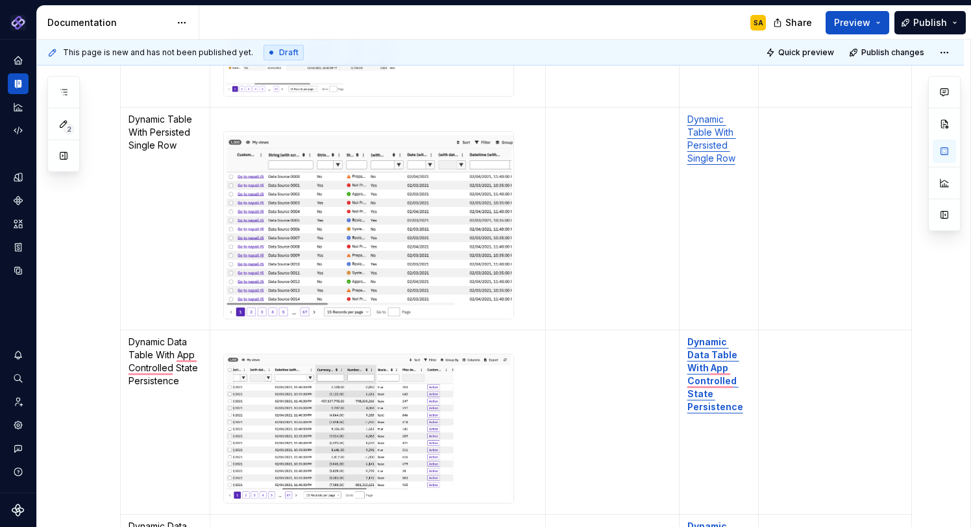
click at [413, 237] on img "To enrich screen reader interactions, please activate Accessibility in Grammarl…" at bounding box center [368, 225] width 289 height 187
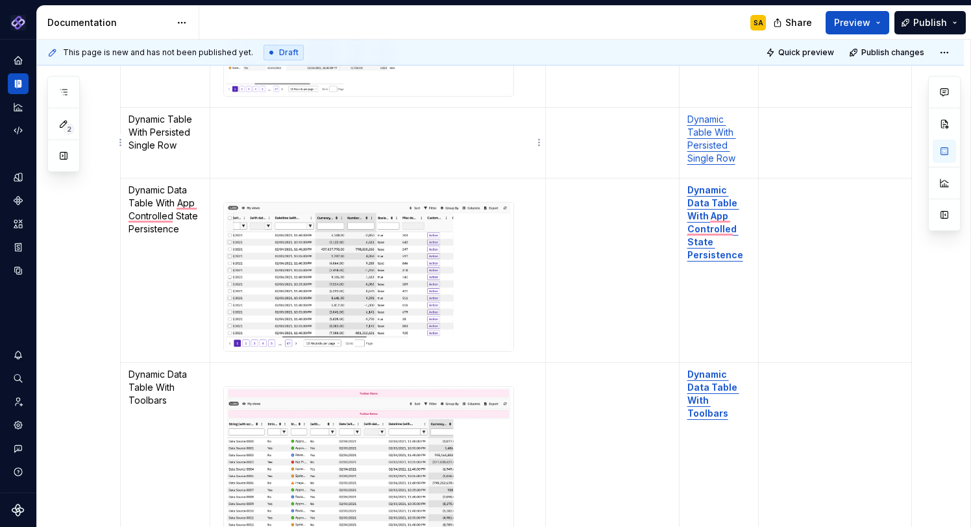
click at [226, 120] on p "To enrich screen reader interactions, please activate Accessibility in Grammarl…" at bounding box center [377, 119] width 319 height 13
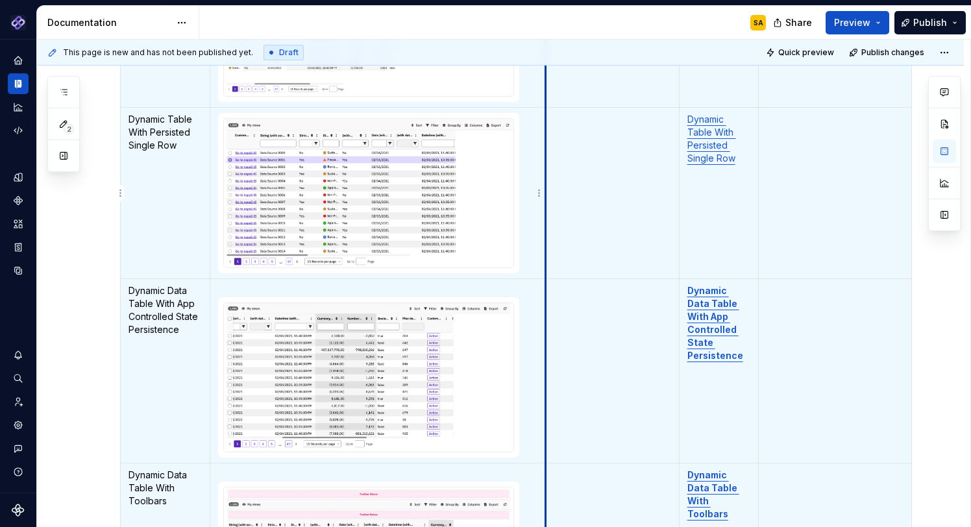
click at [569, 255] on td "To enrich screen reader interactions, please activate Accessibility in Grammarl…" at bounding box center [613, 193] width 134 height 172
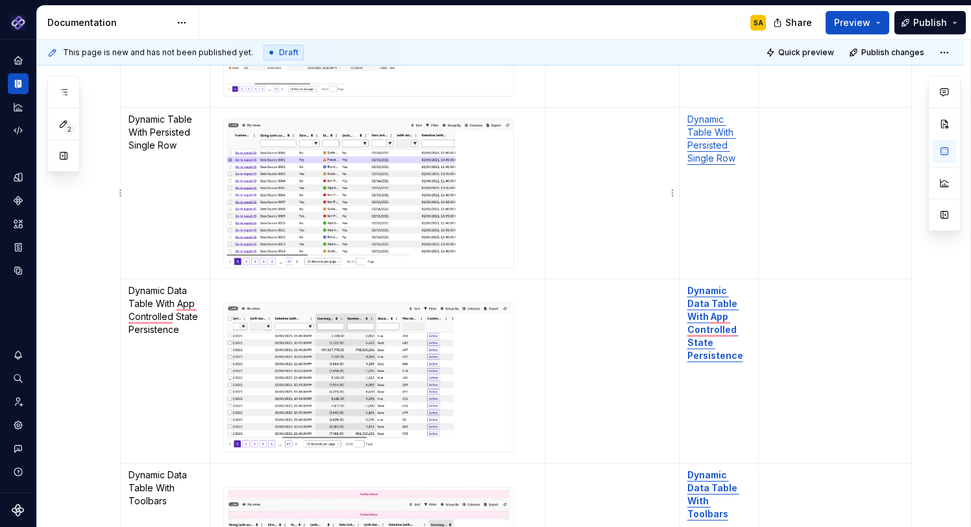
click at [528, 265] on td "To enrich screen reader interactions, please activate Accessibility in Grammarl…" at bounding box center [377, 193] width 335 height 172
click at [535, 209] on td "To enrich screen reader interactions, please activate Accessibility in Grammarl…" at bounding box center [377, 193] width 335 height 172
click at [147, 277] on td "Dynamic Table With Persisted Single Row" at bounding box center [166, 193] width 90 height 172
click at [128, 272] on td "Dynamic Table With Persisted Single Row" at bounding box center [166, 193] width 90 height 172
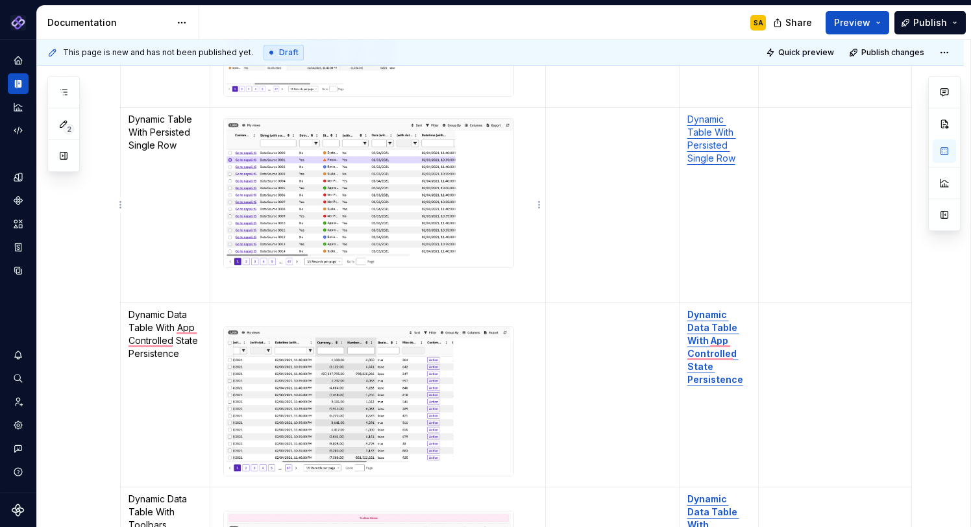
click at [259, 248] on img "To enrich screen reader interactions, please activate Accessibility in Grammarl…" at bounding box center [368, 193] width 289 height 149
click at [514, 204] on div "To enrich screen reader interactions, please activate Accessibility in Grammarl…" at bounding box center [368, 193] width 291 height 151
click at [402, 274] on td "To enrich screen reader interactions, please activate Accessibility in Grammarl…" at bounding box center [377, 204] width 335 height 195
click at [369, 269] on div "To enrich screen reader interactions, please activate Accessibility in Grammarl…" at bounding box center [368, 193] width 291 height 151
click at [363, 251] on img "To enrich screen reader interactions, please activate Accessibility in Grammarl…" at bounding box center [368, 193] width 289 height 149
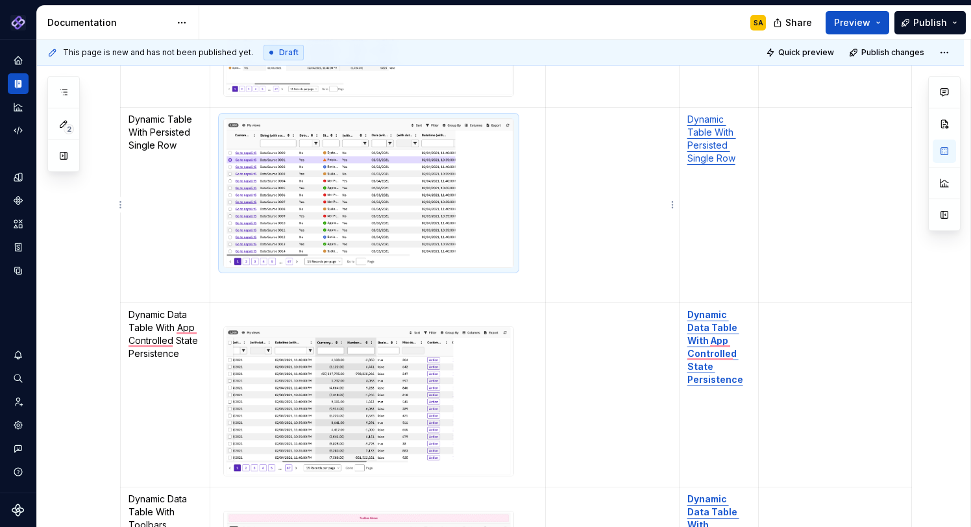
click at [603, 195] on td "To enrich screen reader interactions, please activate Accessibility in Grammarl…" at bounding box center [613, 204] width 134 height 195
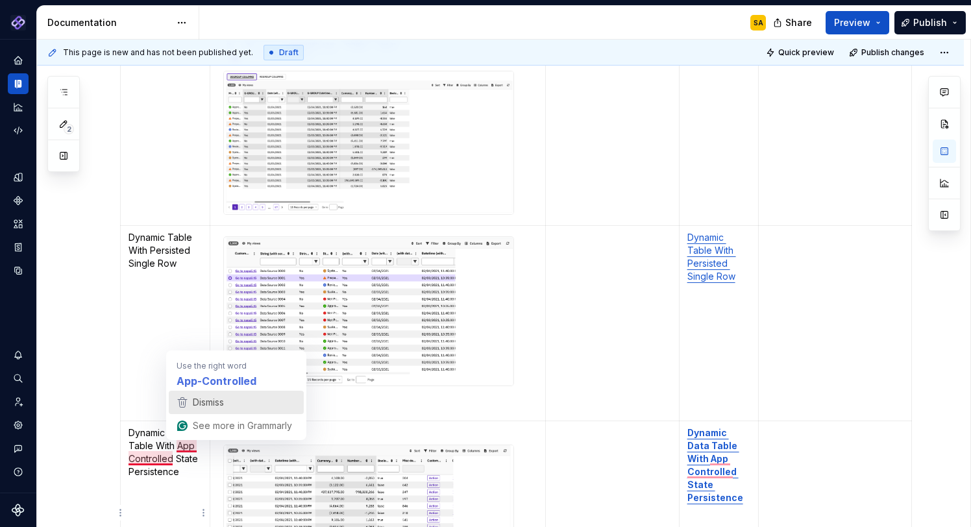
click at [211, 405] on span "Dismiss" at bounding box center [208, 401] width 31 height 11
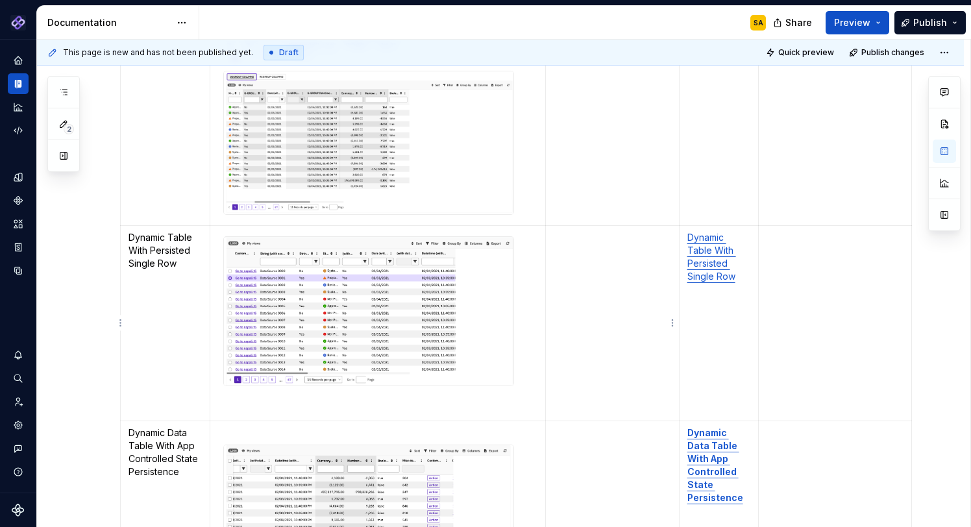
click at [601, 347] on td "To enrich screen reader interactions, please activate Accessibility in Grammarl…" at bounding box center [613, 322] width 134 height 195
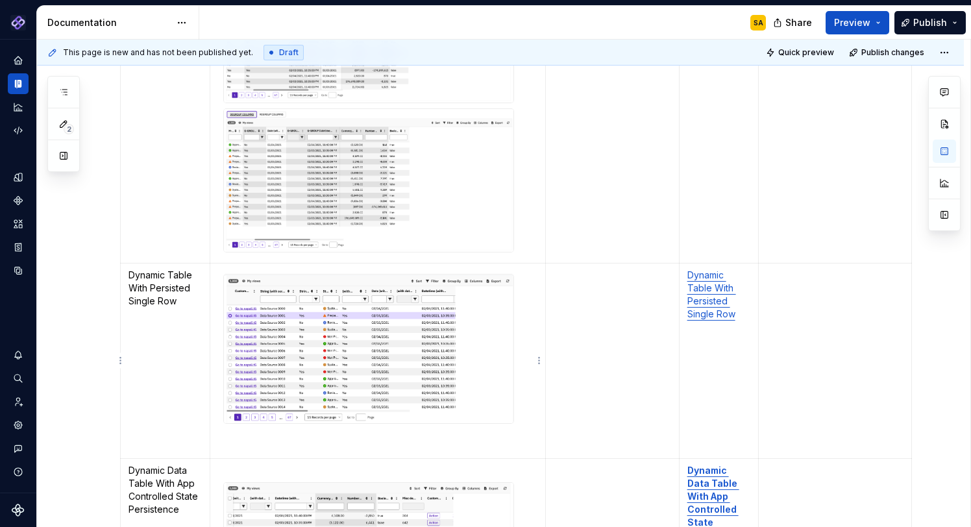
click at [271, 385] on img "To enrich screen reader interactions, please activate Accessibility in Grammarl…" at bounding box center [368, 348] width 289 height 149
click at [537, 289] on td "To enrich screen reader interactions, please activate Accessibility in Grammarl…" at bounding box center [377, 360] width 335 height 195
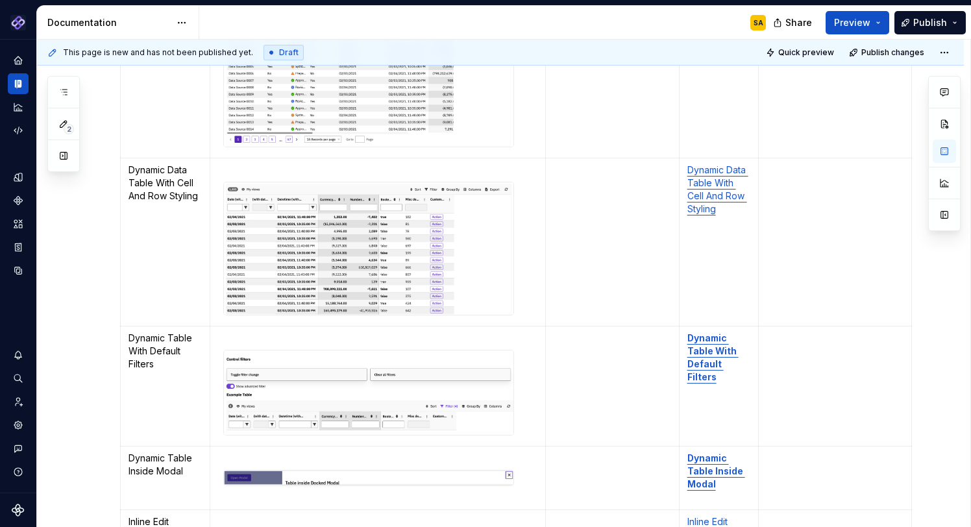
scroll to position [1856, 0]
click at [344, 252] on img "To enrich screen reader interactions, please activate Accessibility in Grammarl…" at bounding box center [368, 248] width 289 height 132
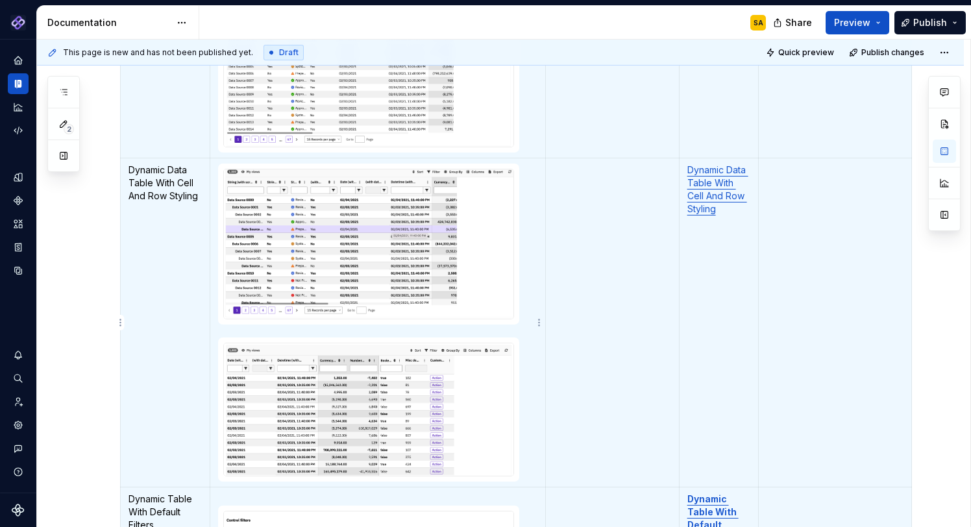
click at [443, 381] on img "To enrich screen reader interactions, please activate Accessibility in Grammarl…" at bounding box center [368, 409] width 289 height 132
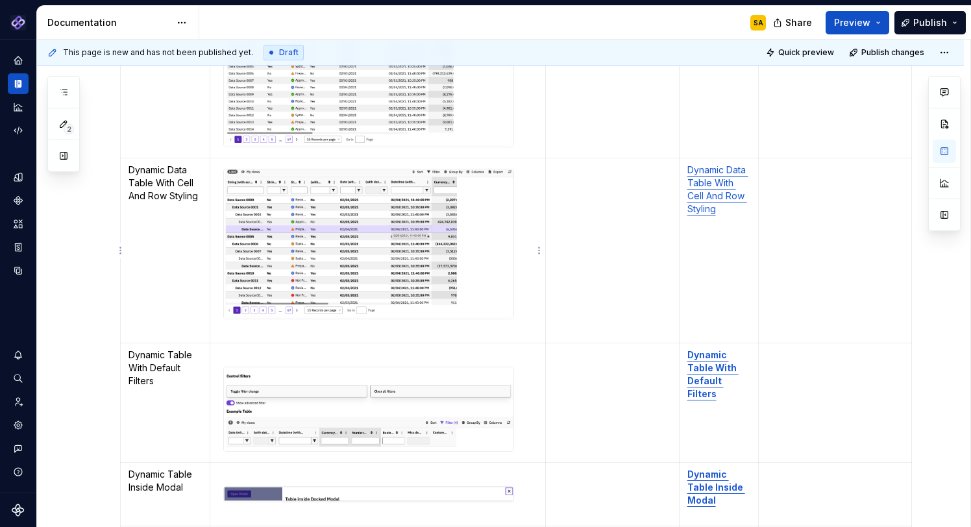
click at [234, 328] on p "To enrich screen reader interactions, please activate Accessibility in Grammarl…" at bounding box center [377, 330] width 319 height 13
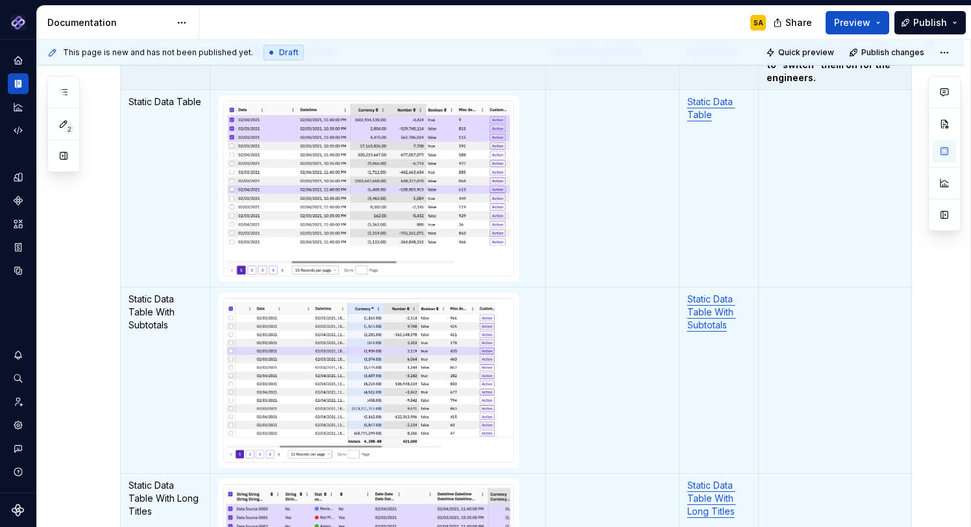
scroll to position [5, 0]
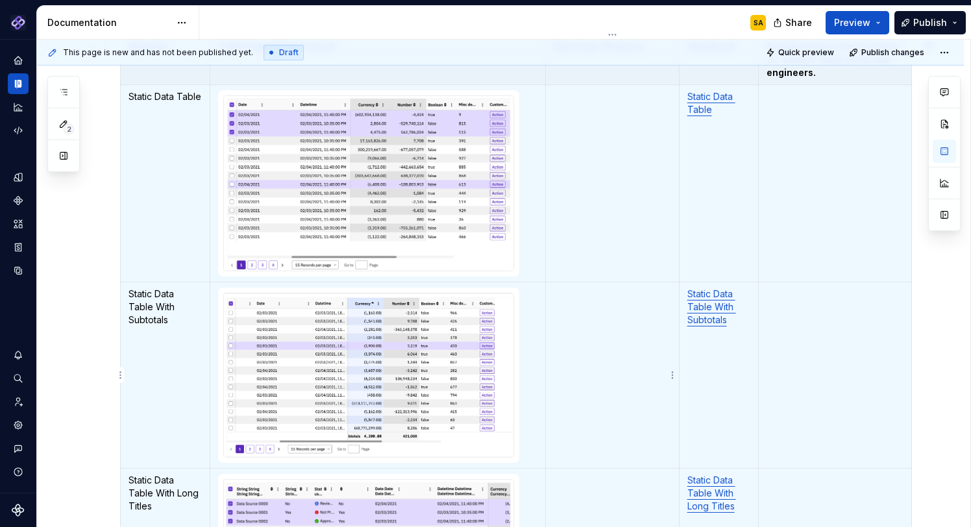
click at [553, 347] on td "To enrich screen reader interactions, please activate Accessibility in Grammarl…" at bounding box center [613, 375] width 134 height 187
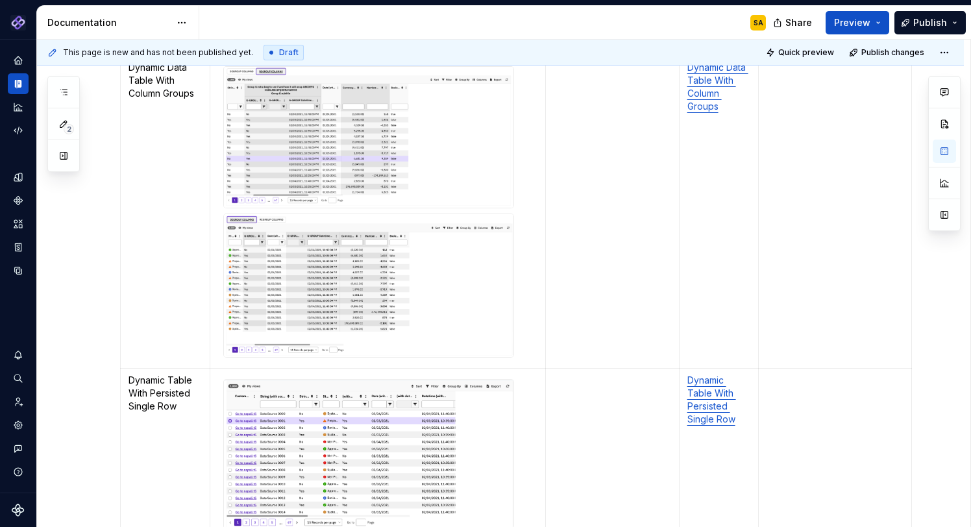
scroll to position [1087, 0]
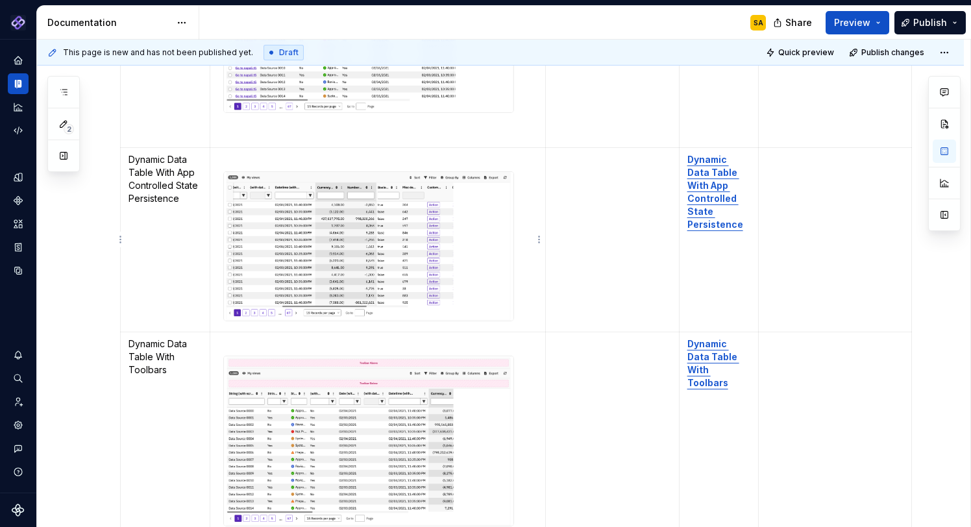
click at [234, 158] on p "To enrich screen reader interactions, please activate Accessibility in Grammarl…" at bounding box center [377, 159] width 319 height 13
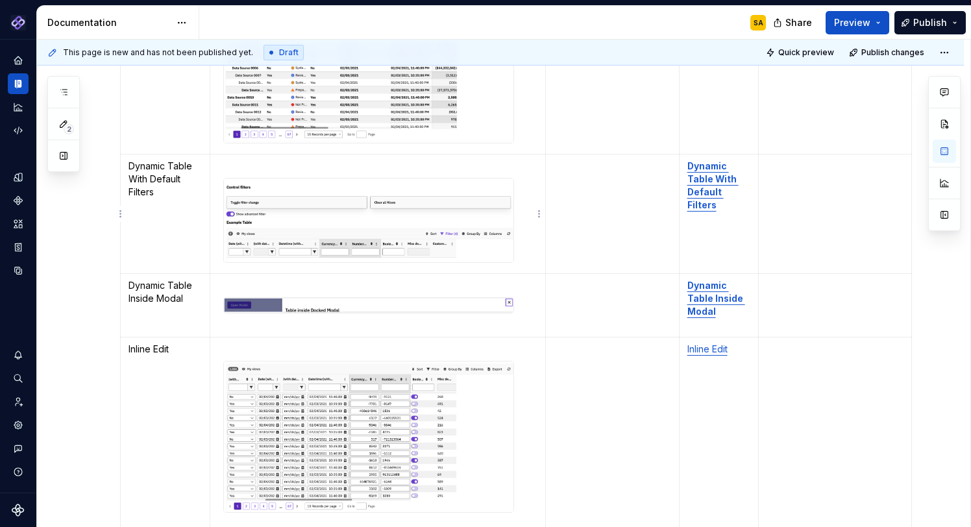
click at [323, 221] on img "To enrich screen reader interactions, please activate Accessibility in Grammarl…" at bounding box center [368, 220] width 289 height 84
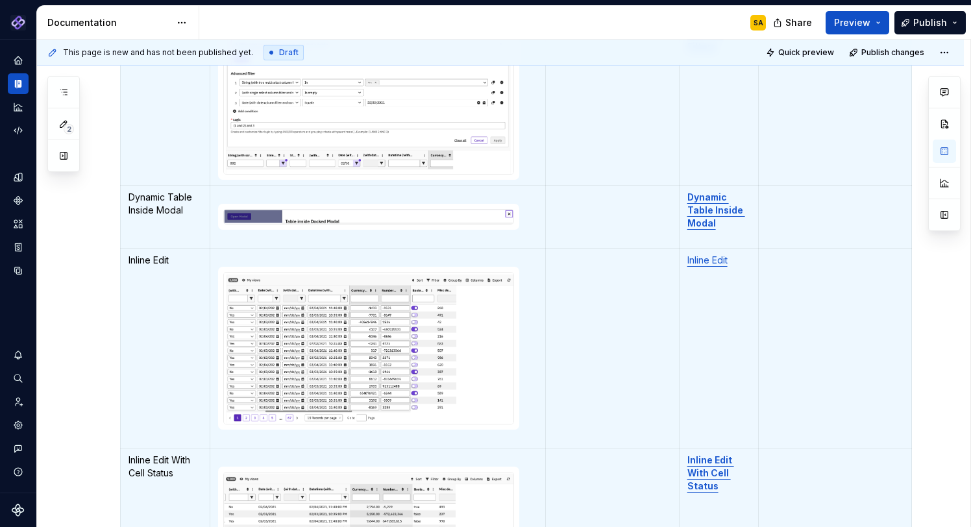
scroll to position [2310, 0]
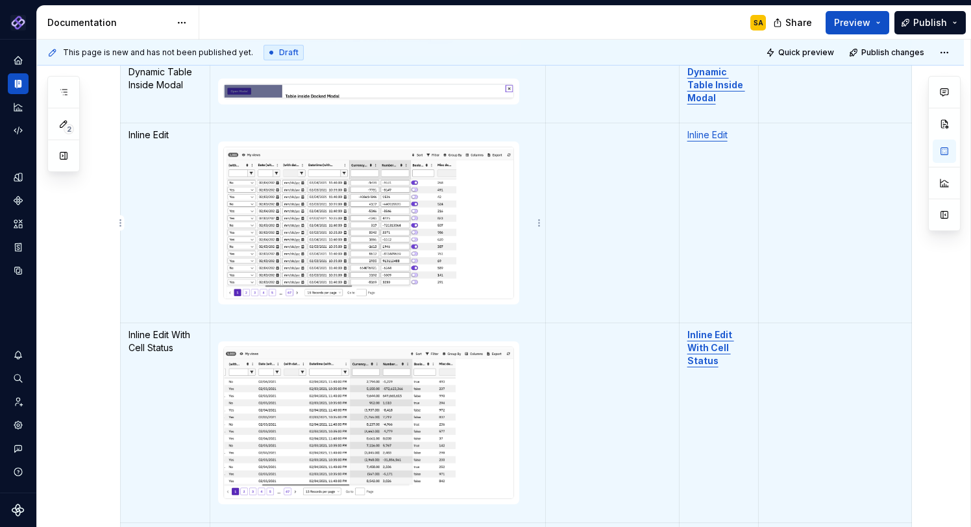
click at [353, 222] on img "To enrich screen reader interactions, please activate Accessibility in Grammarl…" at bounding box center [368, 222] width 289 height 151
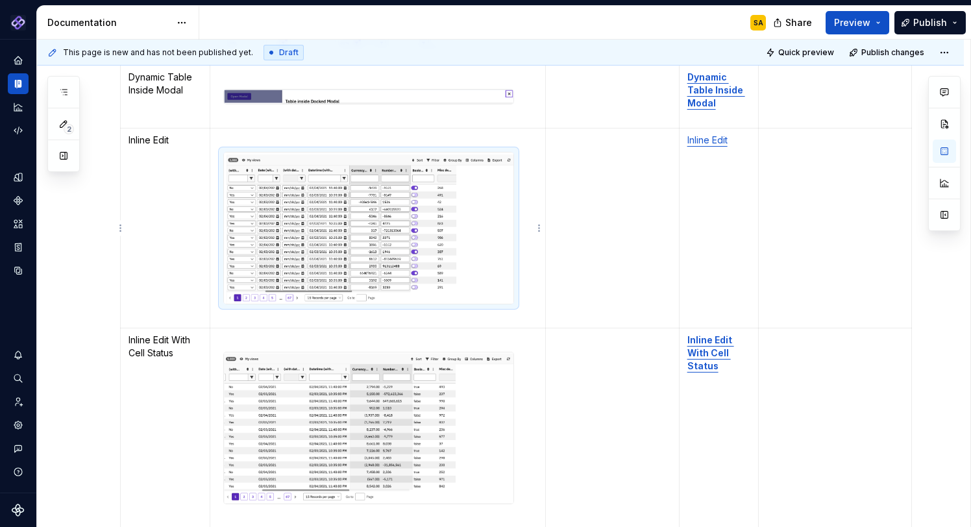
scroll to position [0, 0]
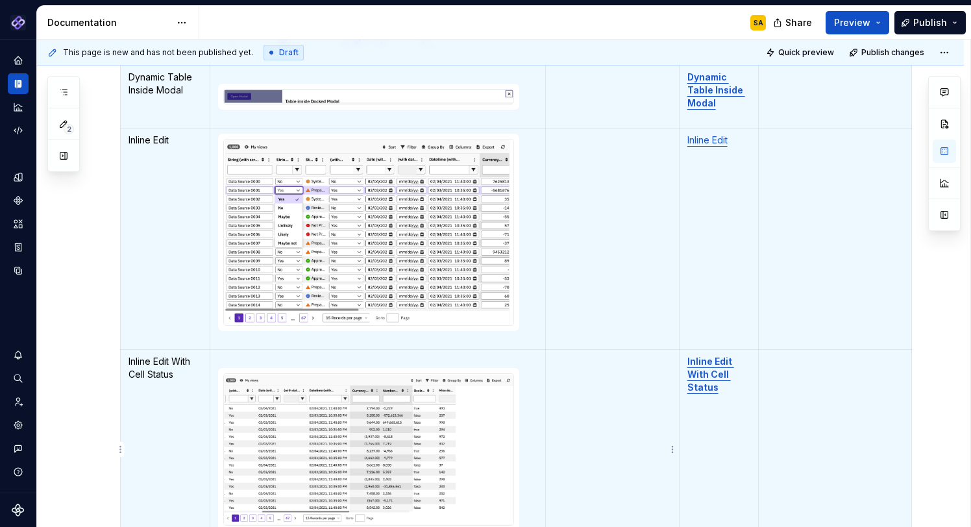
click at [577, 394] on td "To enrich screen reader interactions, please activate Accessibility in Grammarl…" at bounding box center [613, 449] width 134 height 200
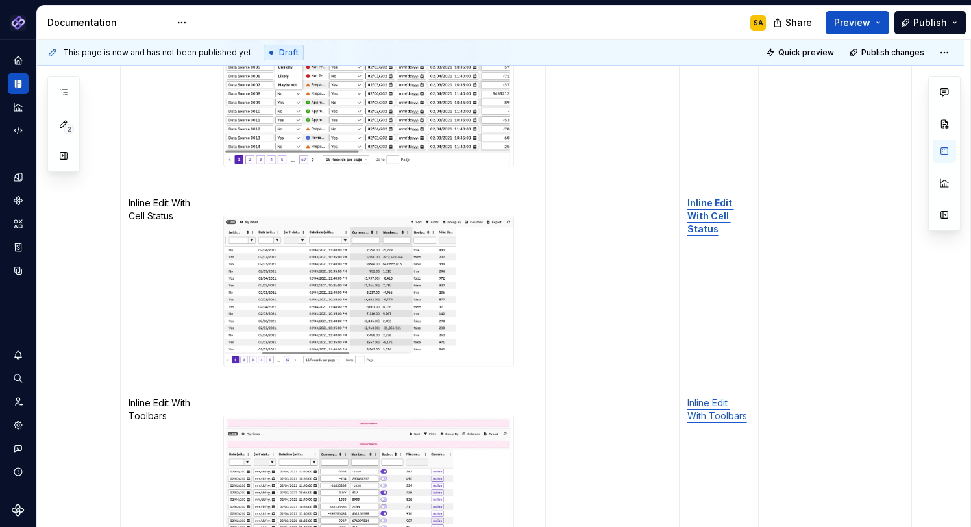
scroll to position [2507, 0]
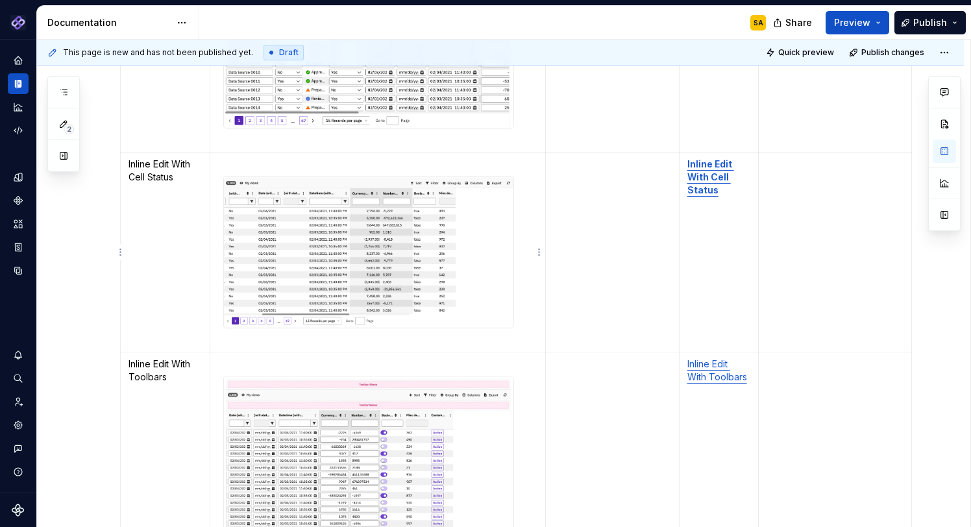
click at [357, 251] on img "To enrich screen reader interactions, please activate Accessibility in Grammarl…" at bounding box center [368, 252] width 289 height 152
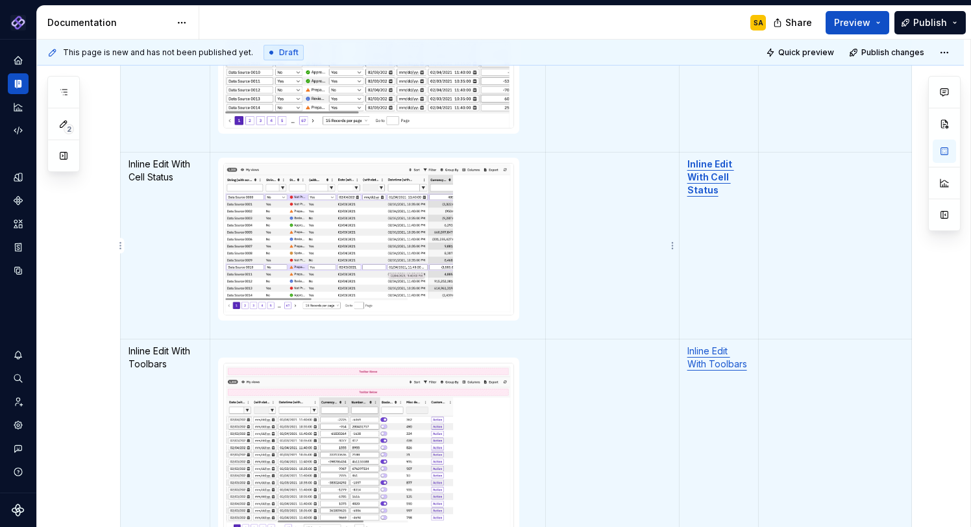
click at [591, 263] on td "To enrich screen reader interactions, please activate Accessibility in Grammarl…" at bounding box center [613, 245] width 134 height 187
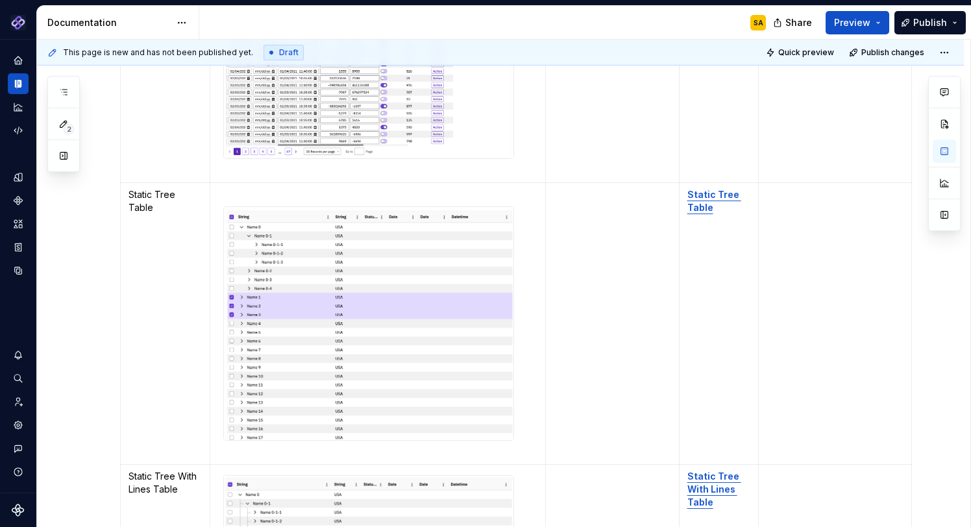
scroll to position [2915, 0]
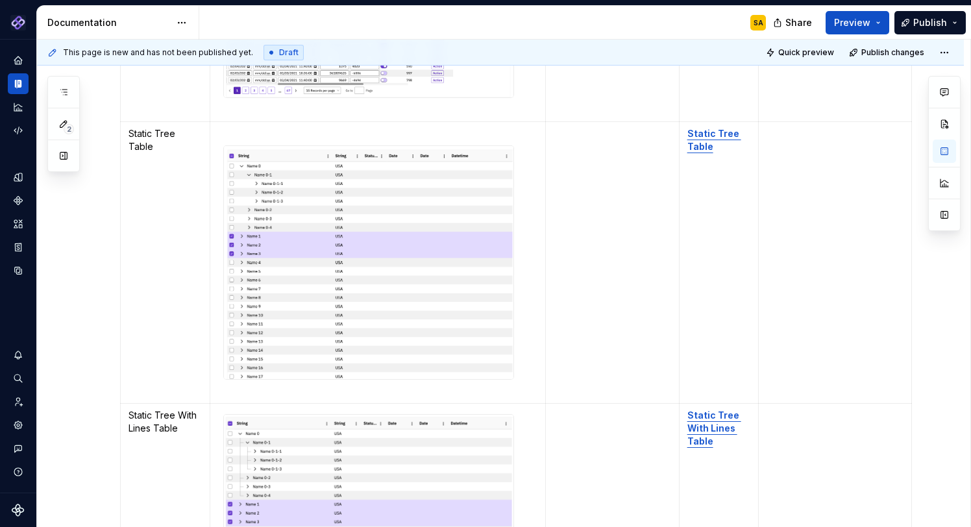
click at [420, 264] on img "To enrich screen reader interactions, please activate Accessibility in Grammarl…" at bounding box center [368, 263] width 289 height 234
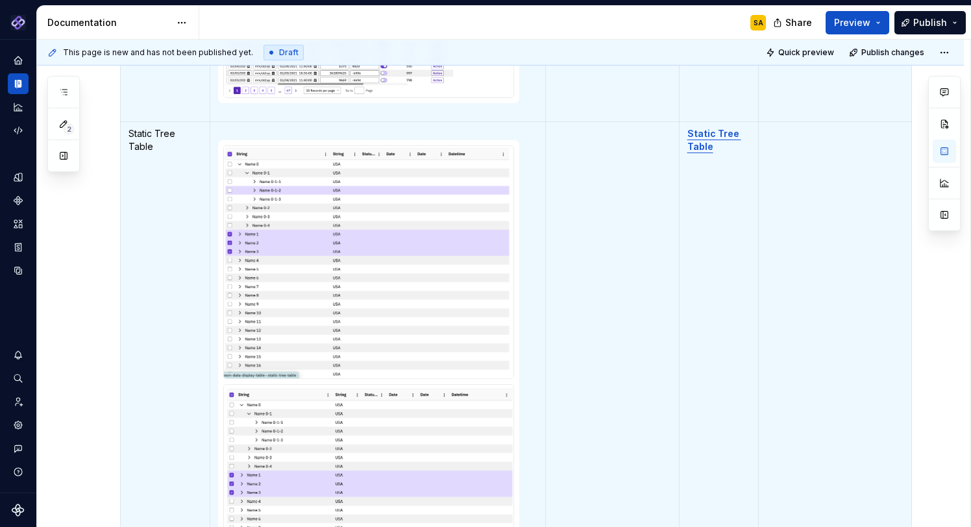
scroll to position [5, 0]
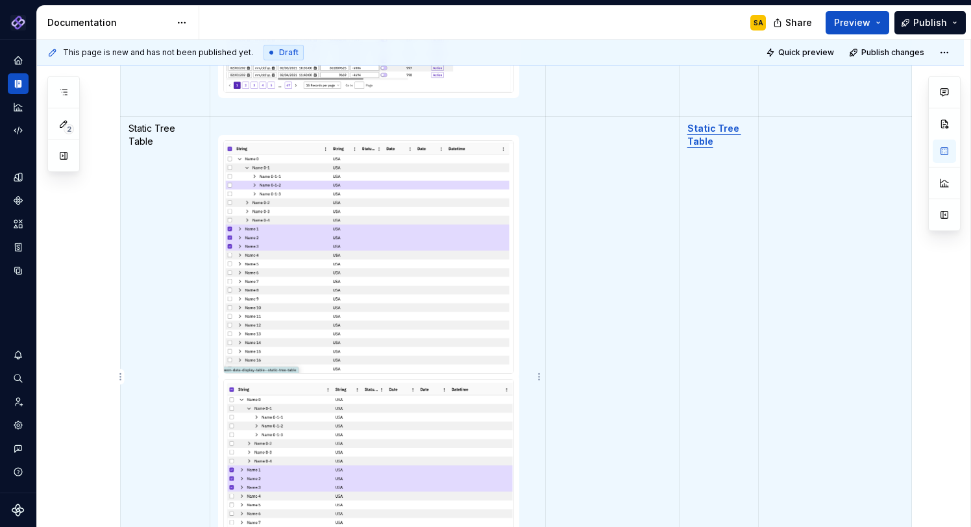
click at [351, 421] on img "To enrich screen reader interactions, please activate Accessibility in Grammarl…" at bounding box center [368, 497] width 289 height 234
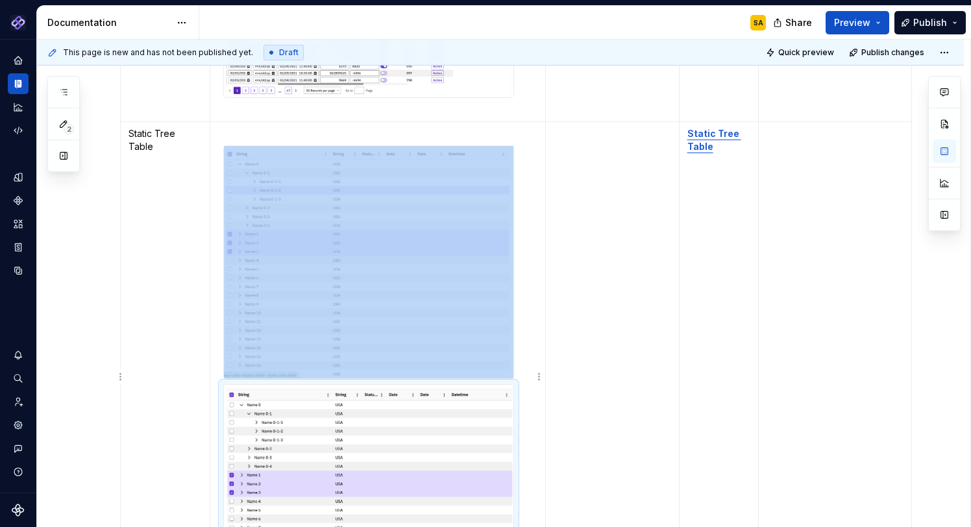
scroll to position [0, 0]
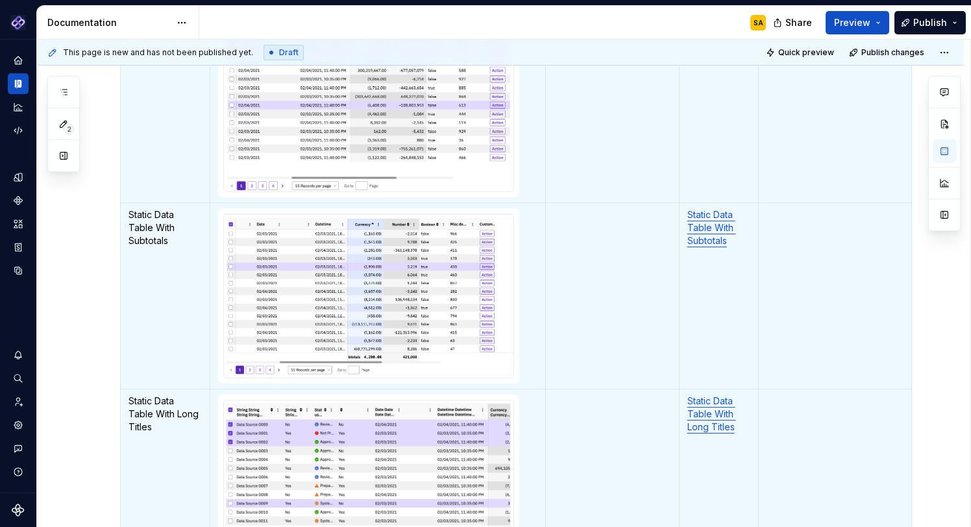
click at [590, 342] on td "To enrich screen reader interactions, please activate Accessibility in Grammarl…" at bounding box center [613, 295] width 134 height 187
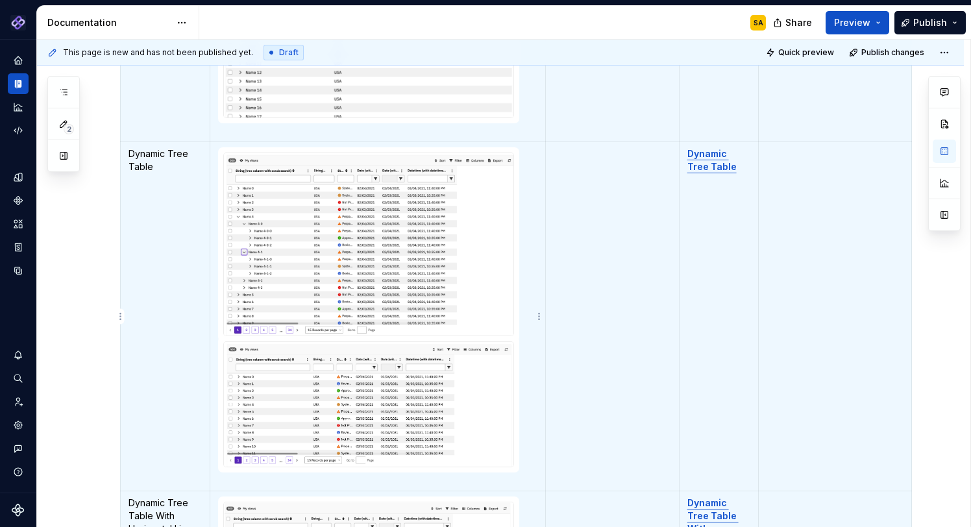
click at [404, 405] on img "To enrich screen reader interactions, please activate Accessibility in Grammarl…" at bounding box center [368, 404] width 289 height 125
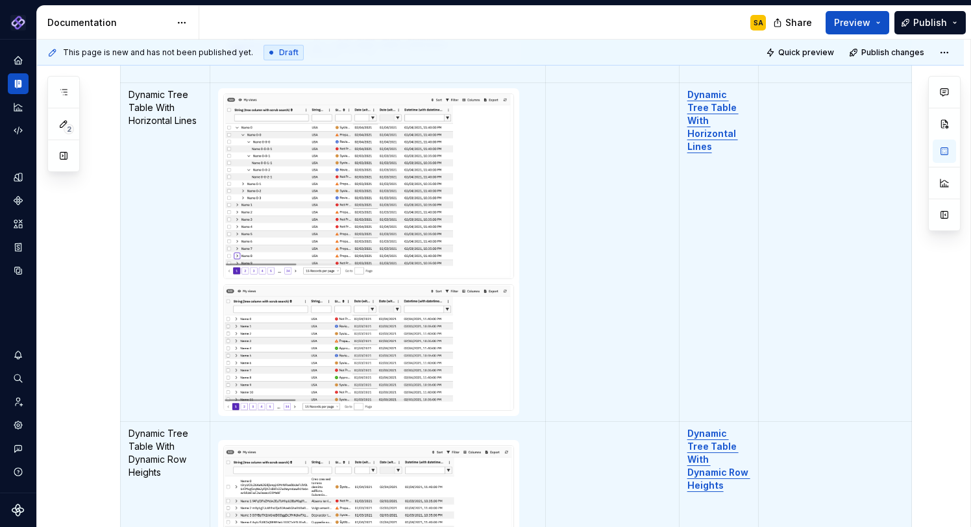
scroll to position [3745, 0]
click at [409, 354] on img "To enrich screen reader interactions, please activate Accessibility in Grammarl…" at bounding box center [368, 346] width 289 height 125
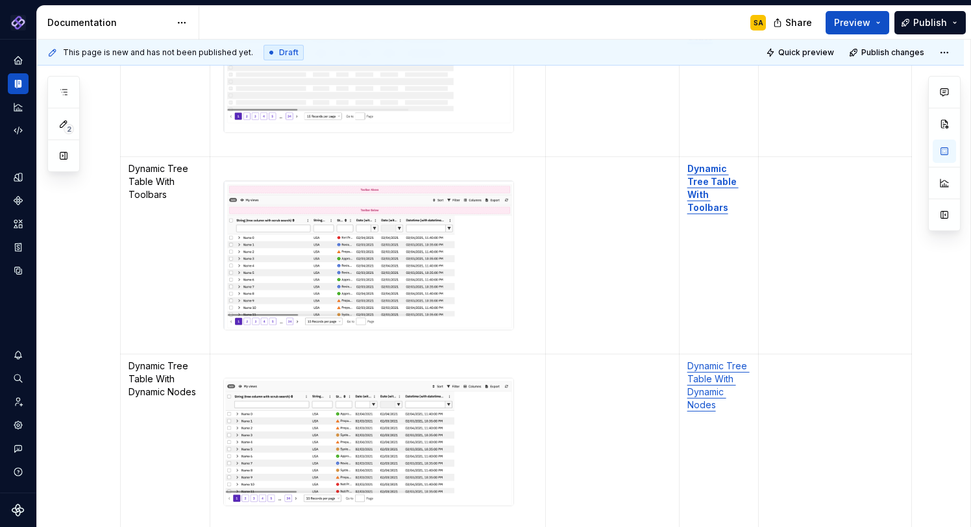
scroll to position [4411, 0]
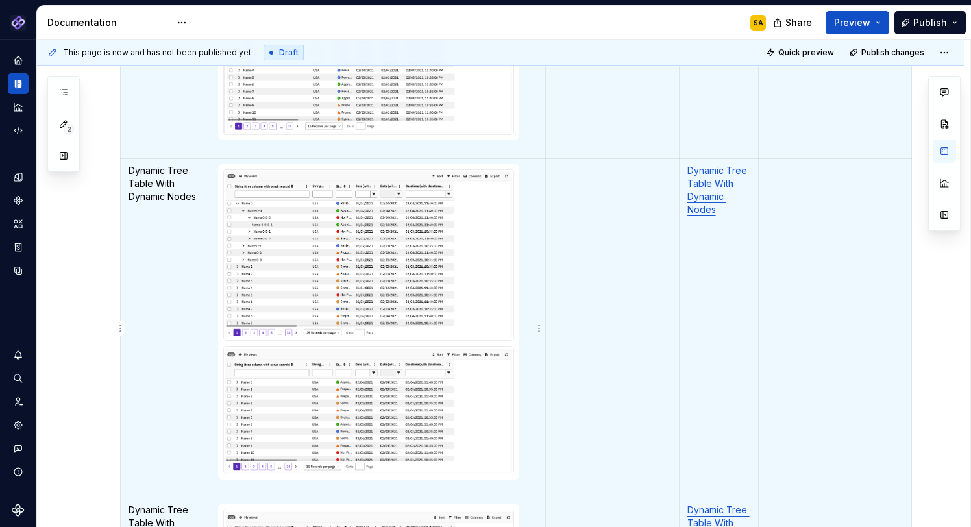
click at [344, 363] on img "To enrich screen reader interactions, please activate Accessibility in Grammarl…" at bounding box center [368, 409] width 289 height 127
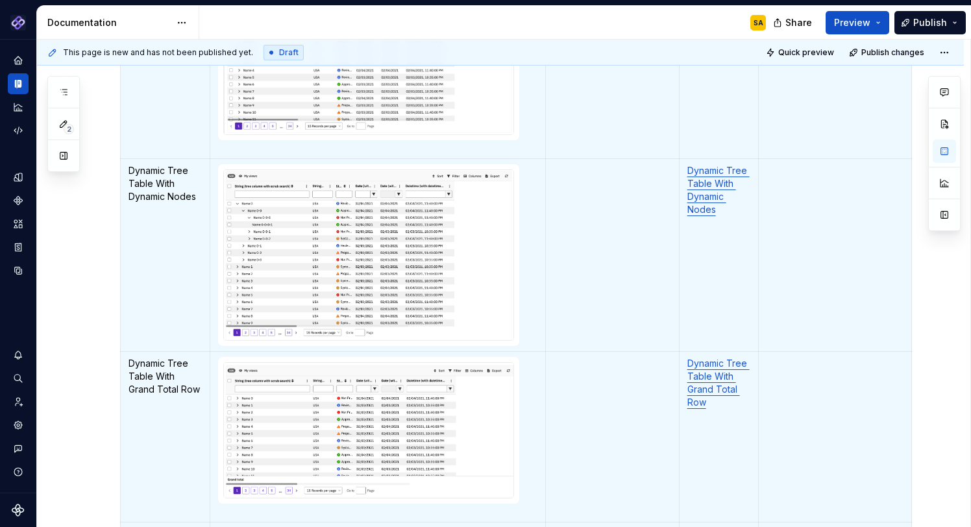
scroll to position [7960, 0]
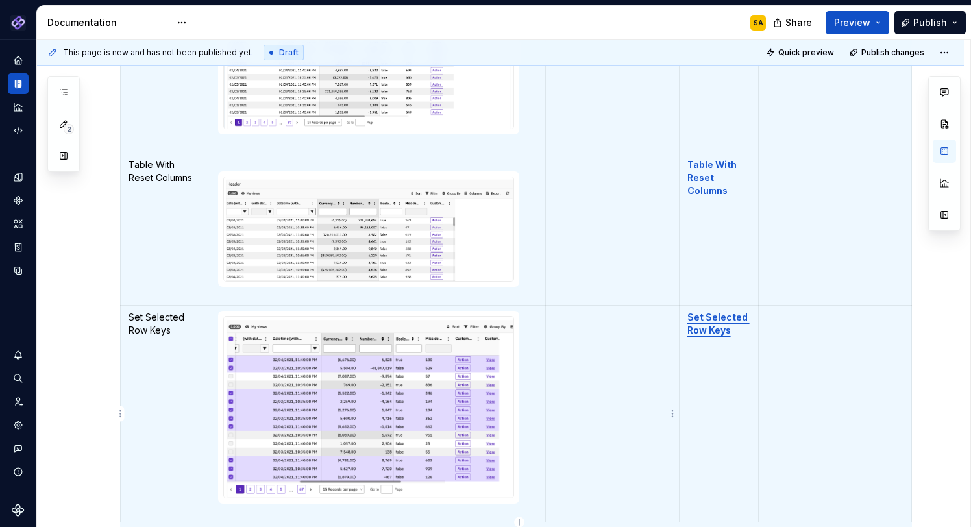
click at [593, 356] on td "To enrich screen reader interactions, please activate Accessibility in Grammarl…" at bounding box center [613, 413] width 134 height 217
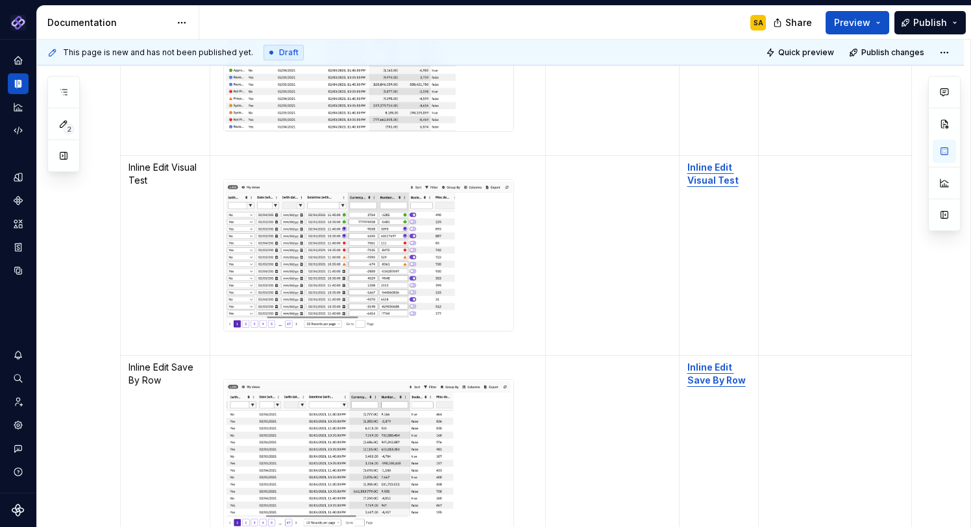
scroll to position [7097, 0]
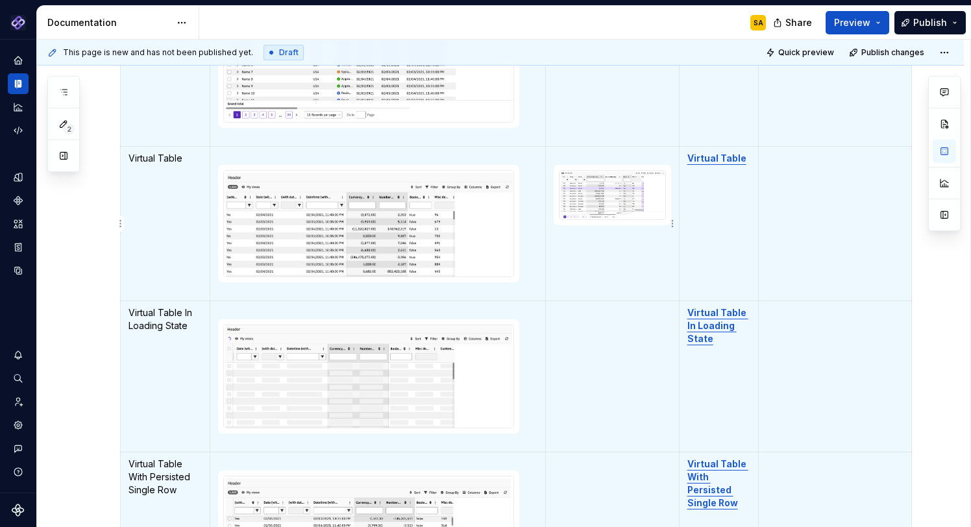
click at [605, 171] on div "To enrich screen reader interactions, please activate Accessibility in Grammarl…" at bounding box center [612, 194] width 107 height 49
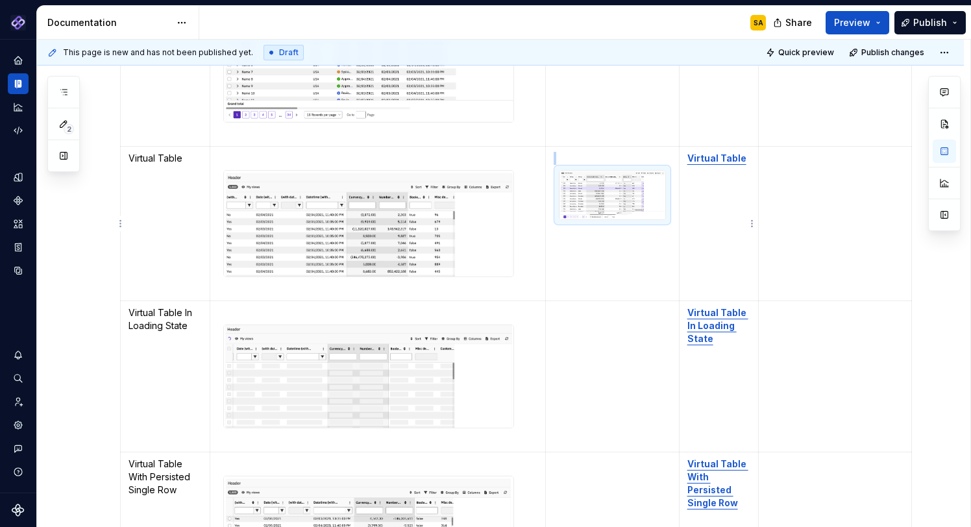
click at [752, 214] on td "Virtual Table" at bounding box center [719, 224] width 80 height 154
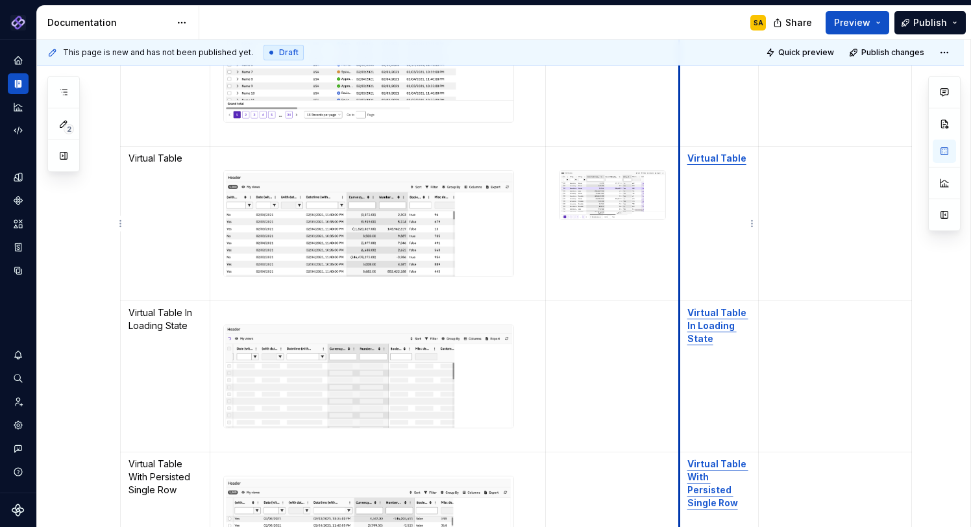
click at [609, 187] on img "To enrich screen reader interactions, please activate Accessibility in Grammarl…" at bounding box center [612, 195] width 106 height 48
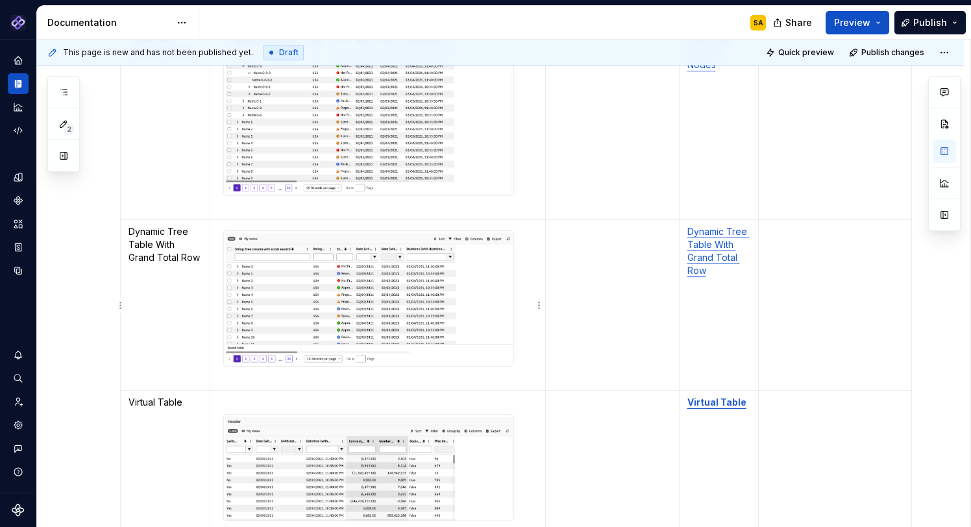
click at [361, 288] on img "To enrich screen reader interactions, please activate Accessibility in Grammarl…" at bounding box center [368, 298] width 289 height 135
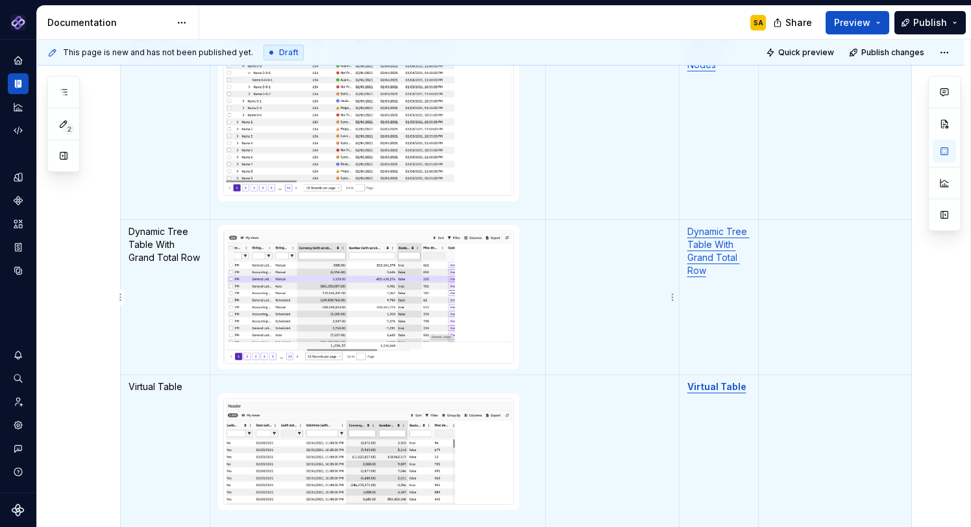
click at [594, 257] on td "To enrich screen reader interactions, please activate Accessibility in Grammarl…" at bounding box center [613, 297] width 134 height 155
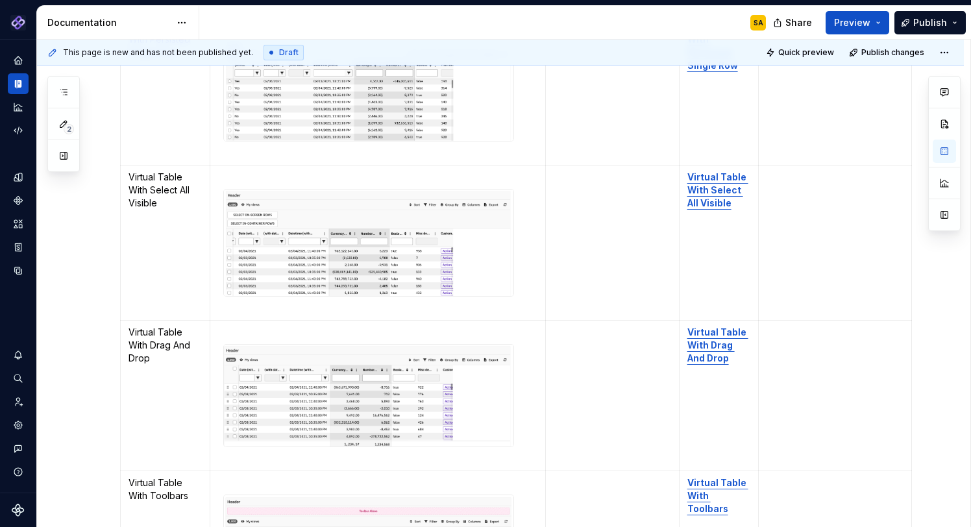
scroll to position [5266, 0]
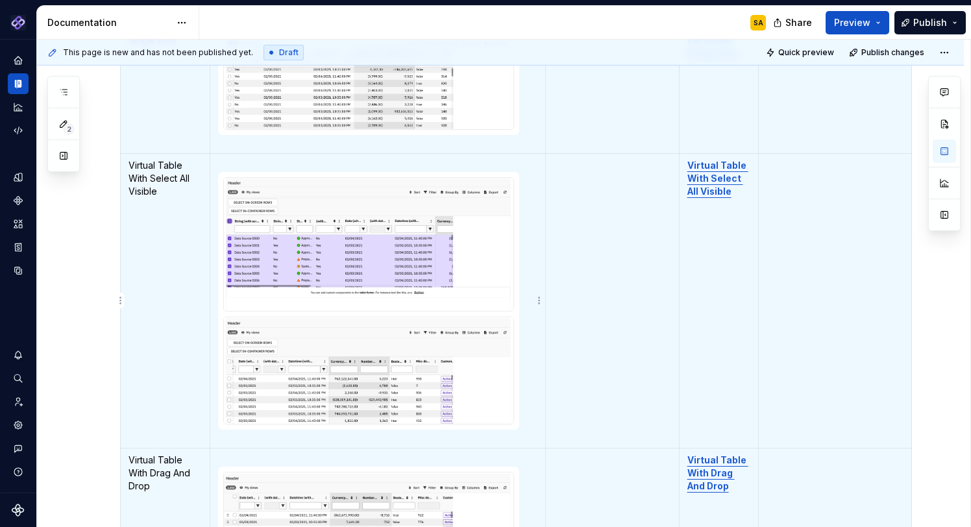
click at [376, 373] on img "To enrich screen reader interactions, please activate Accessibility in Grammarl…" at bounding box center [368, 370] width 289 height 106
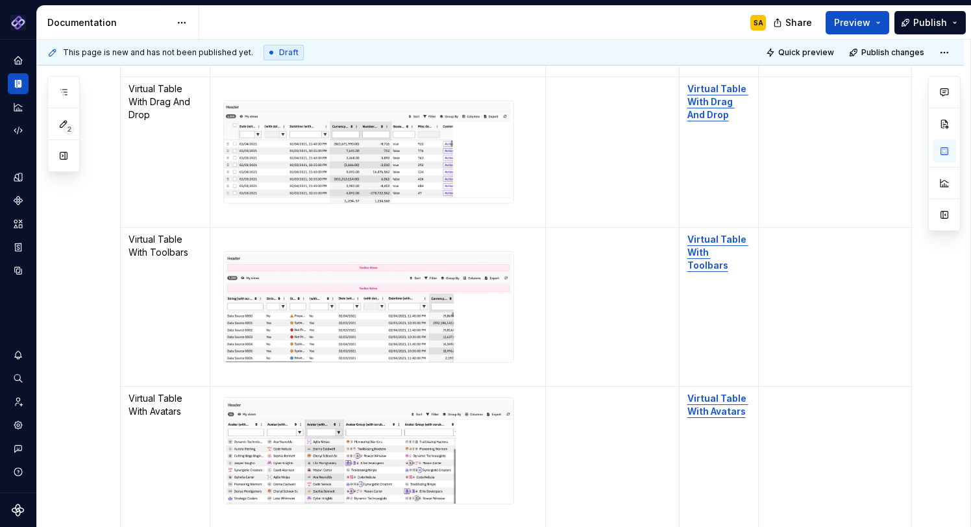
scroll to position [5479, 0]
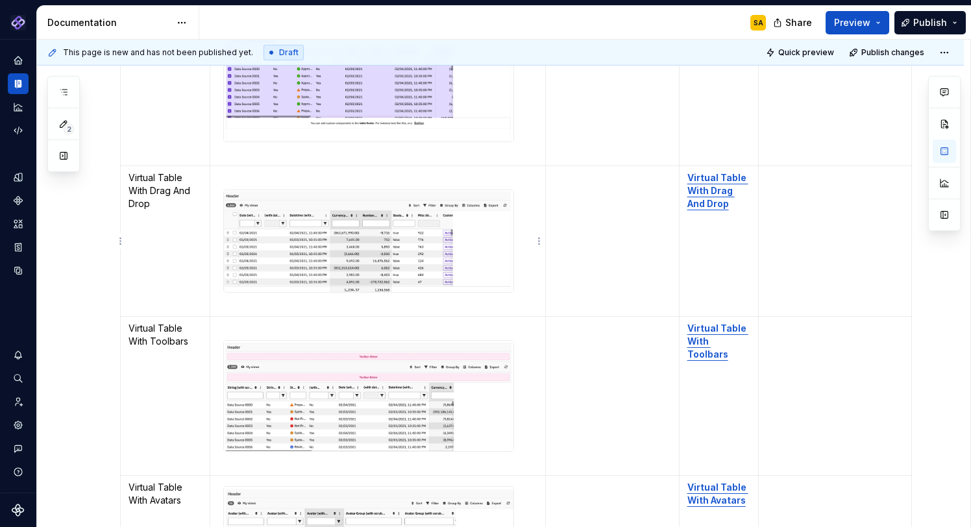
click at [365, 247] on img "To enrich screen reader interactions, please activate Accessibility in Grammarl…" at bounding box center [368, 241] width 289 height 102
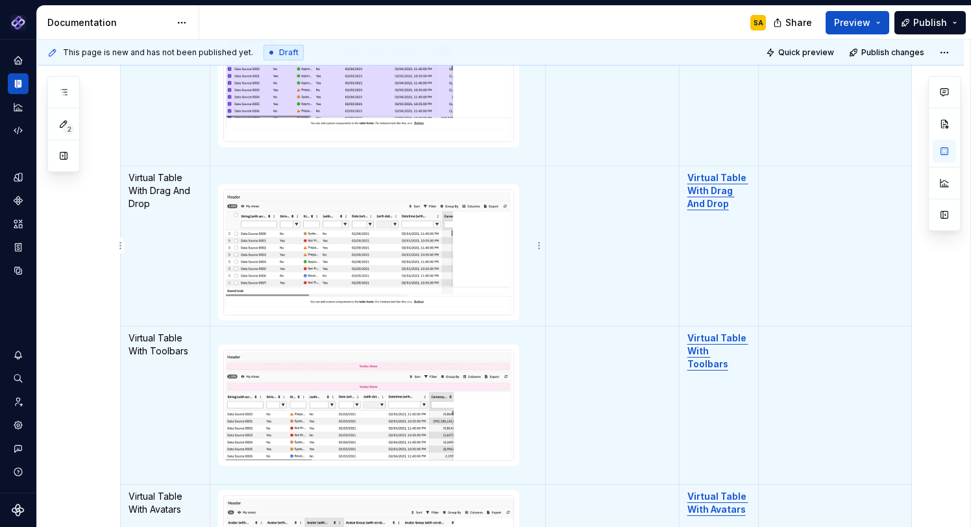
click at [407, 232] on img "To enrich screen reader interactions, please activate Accessibility in Grammarl…" at bounding box center [368, 252] width 289 height 125
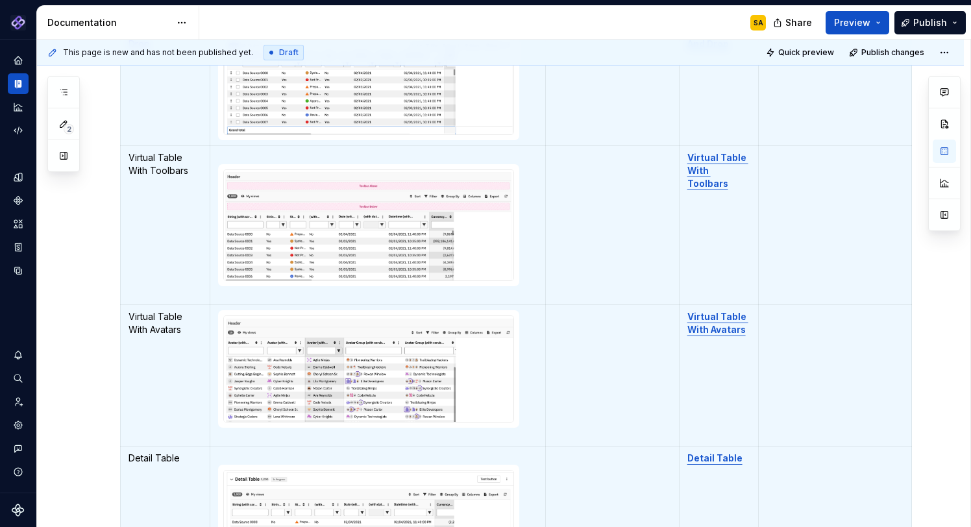
scroll to position [5591, 0]
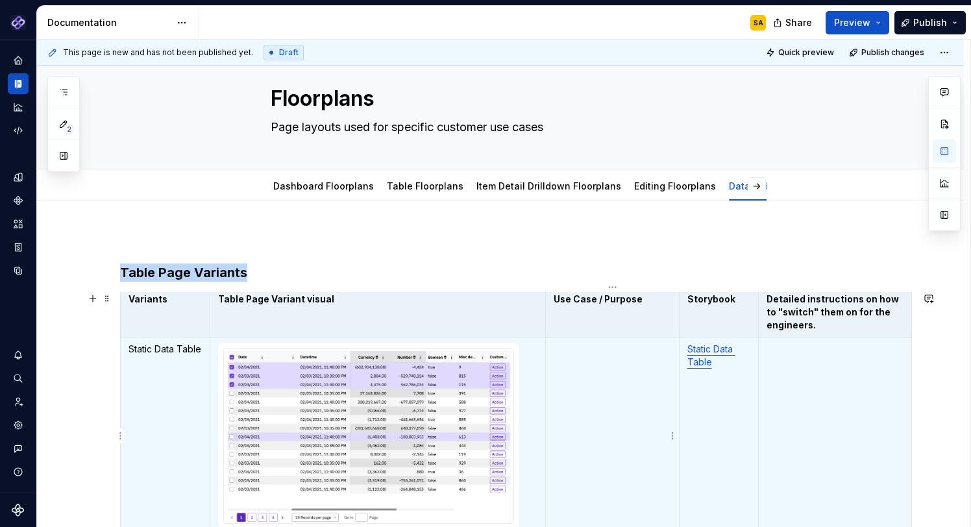
click at [554, 392] on td "To enrich screen reader interactions, please activate Accessibility in Grammarl…" at bounding box center [613, 435] width 134 height 197
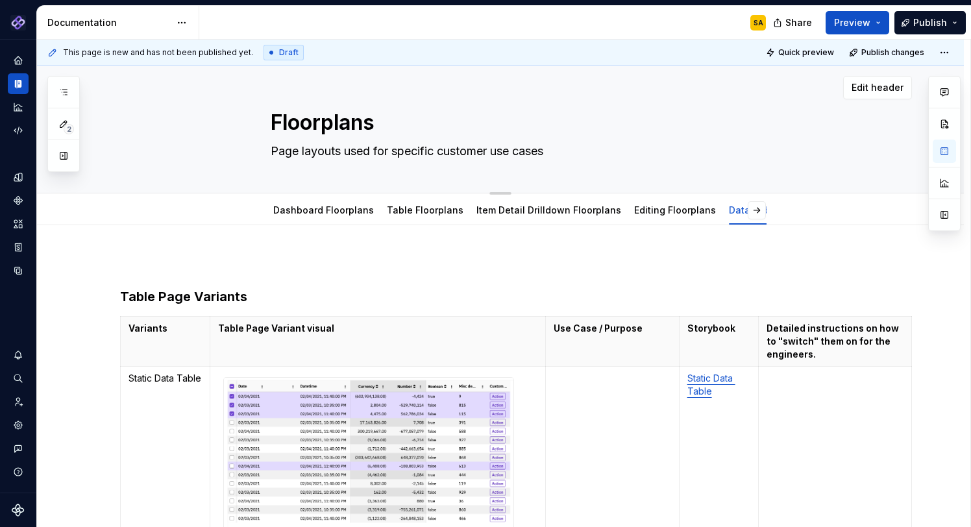
type textarea "*"
